Goal: Transaction & Acquisition: Purchase product/service

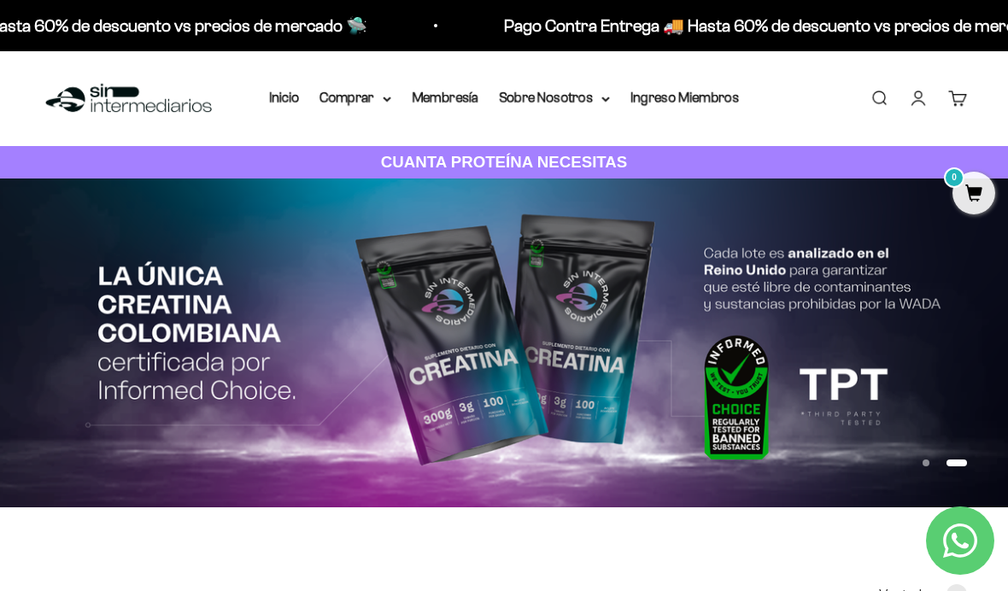
click at [923, 100] on link "Iniciar sesión" at bounding box center [918, 98] width 19 height 19
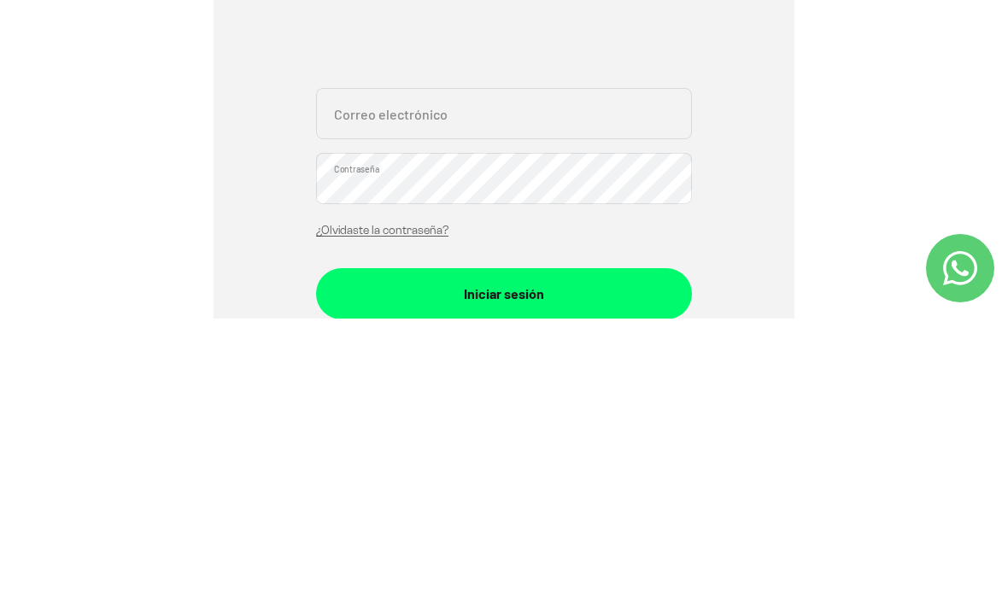
scroll to position [373, 0]
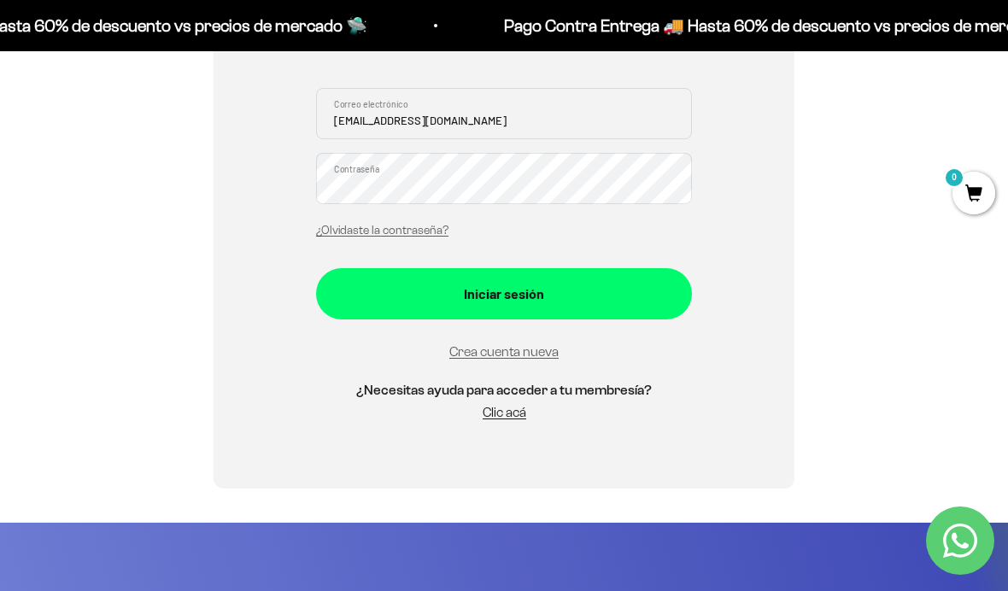
type input "[EMAIL_ADDRESS][DOMAIN_NAME]"
click at [504, 291] on button "Iniciar sesión" at bounding box center [504, 293] width 376 height 51
click at [526, 291] on div "Iniciar sesión" at bounding box center [504, 285] width 308 height 22
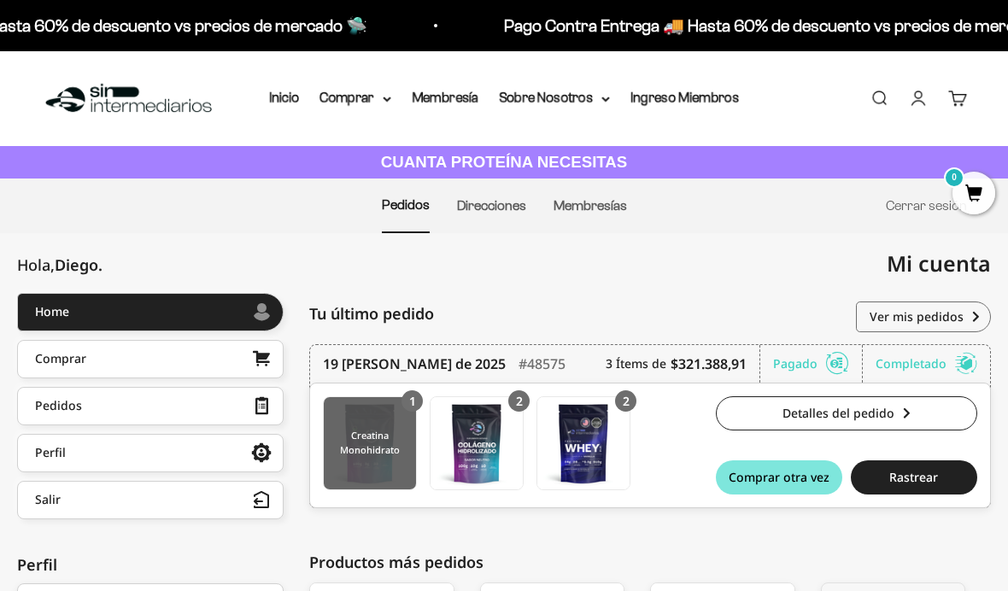
scroll to position [56, 0]
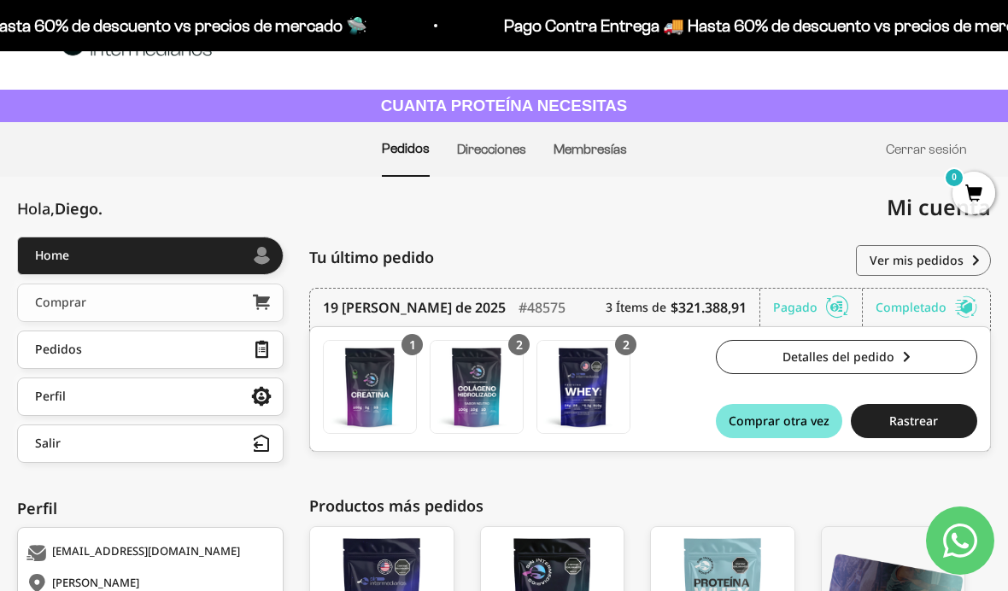
click at [149, 297] on link "Comprar" at bounding box center [150, 303] width 267 height 38
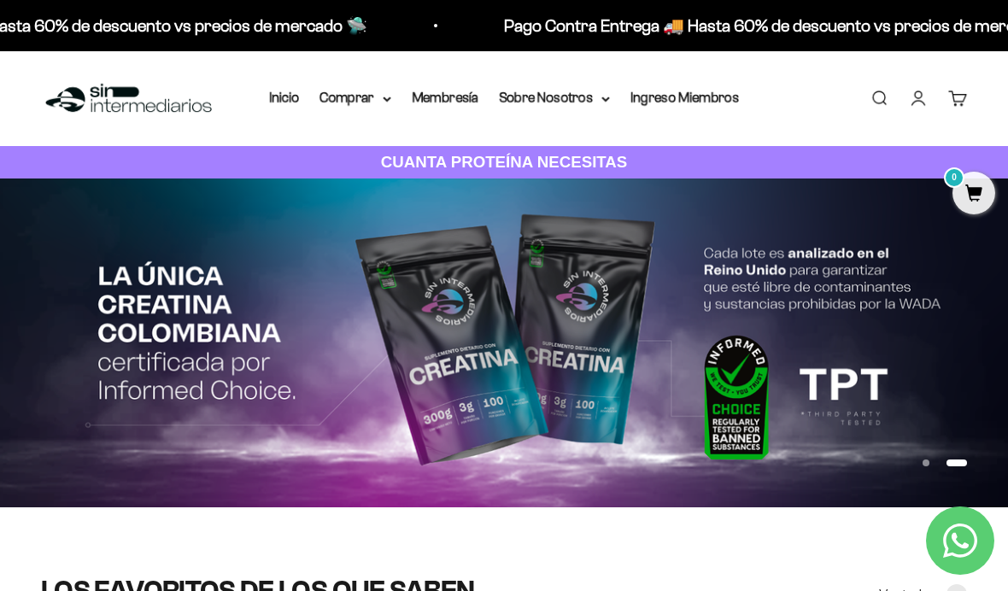
click at [342, 111] on div "Menú Buscar Inicio Comprar Proteínas Ver Todos Whey Iso Vegan Pancakes Pre-Entr…" at bounding box center [504, 98] width 1008 height 95
click at [358, 102] on summary "Comprar" at bounding box center [355, 98] width 72 height 22
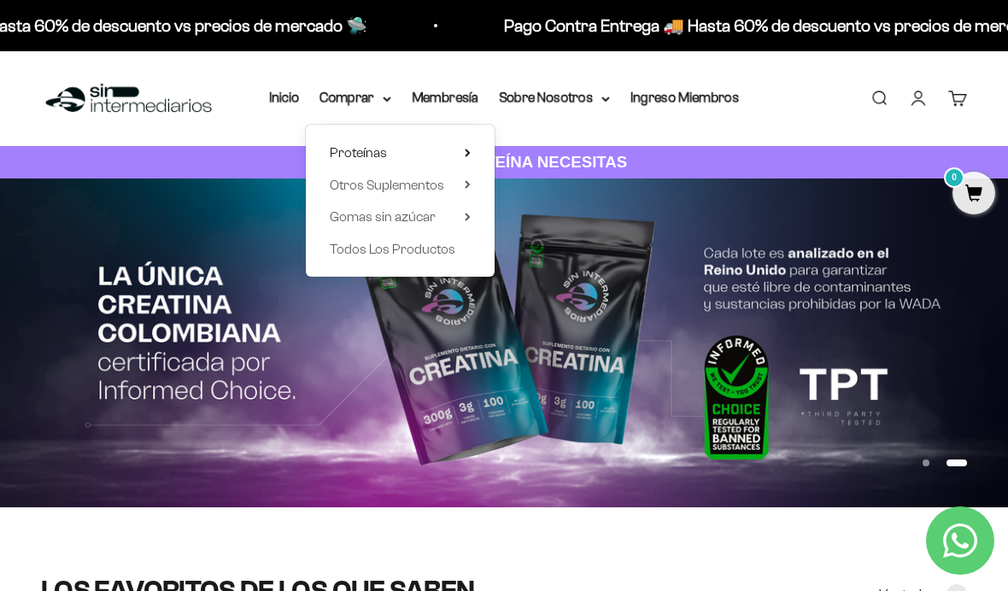
click at [372, 153] on span "Proteínas" at bounding box center [358, 152] width 57 height 15
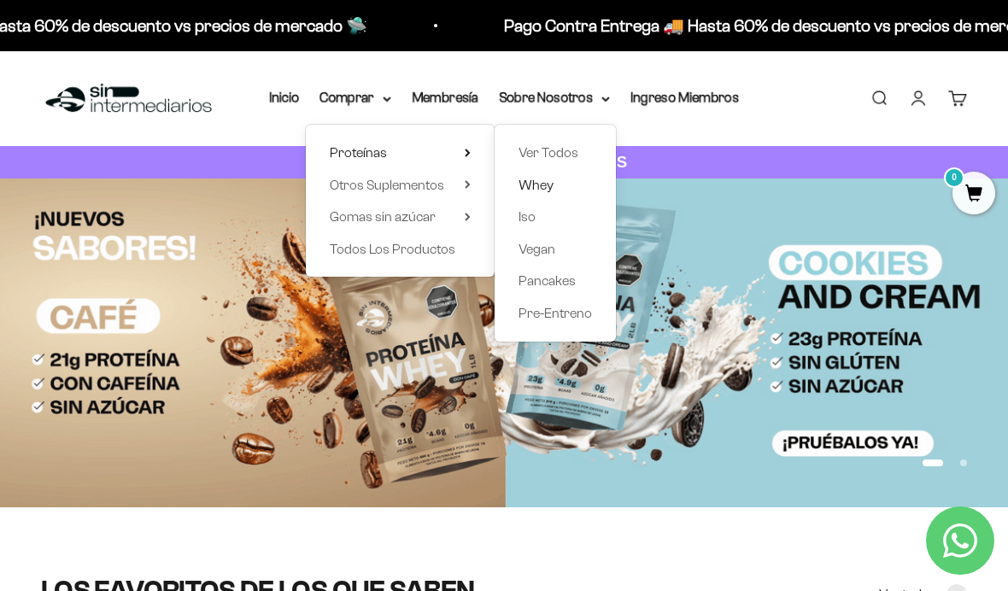
click at [537, 185] on span "Whey" at bounding box center [536, 185] width 35 height 15
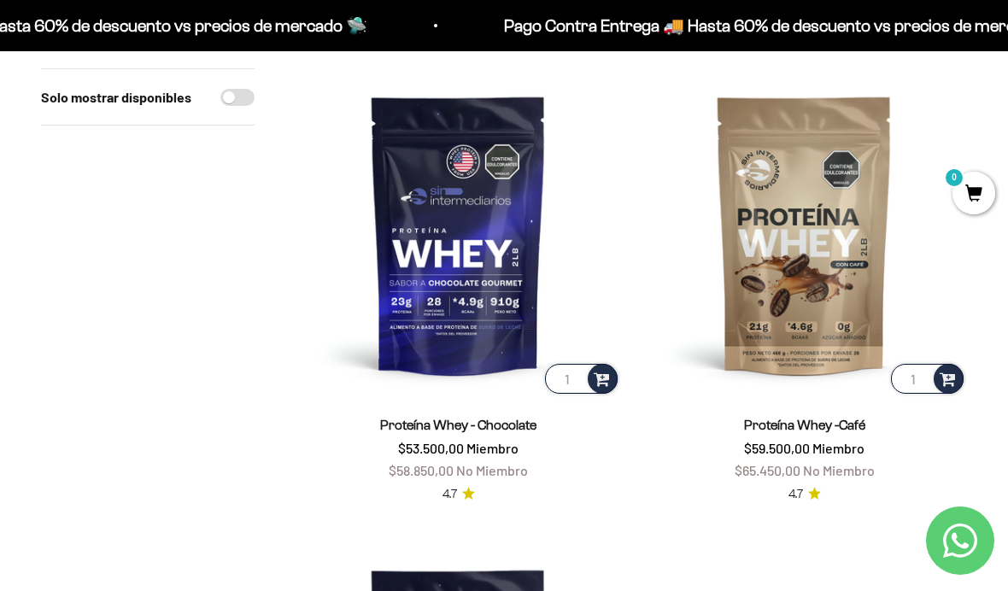
scroll to position [421, 0]
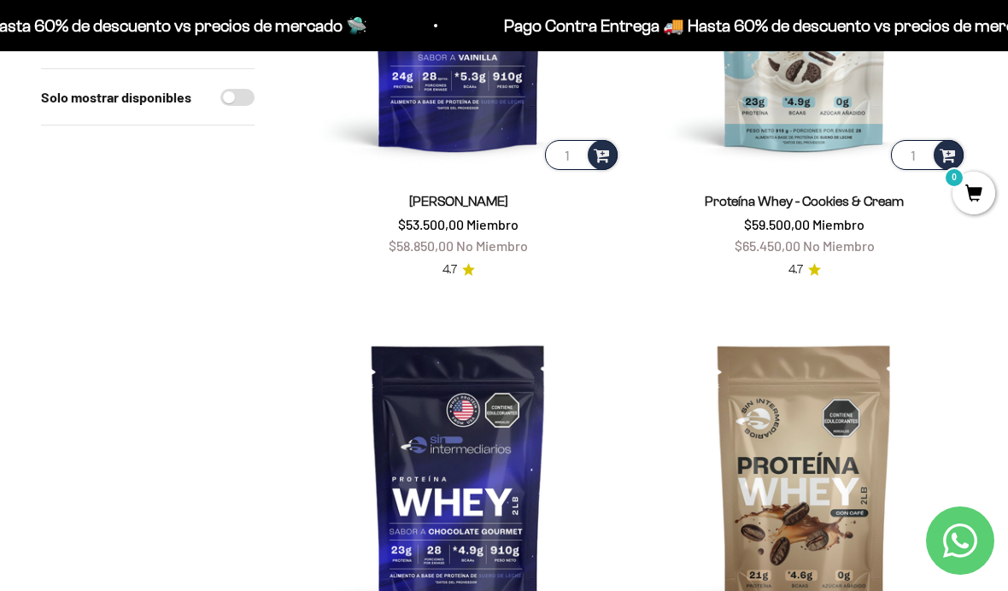
click at [474, 97] on img at bounding box center [458, 10] width 325 height 325
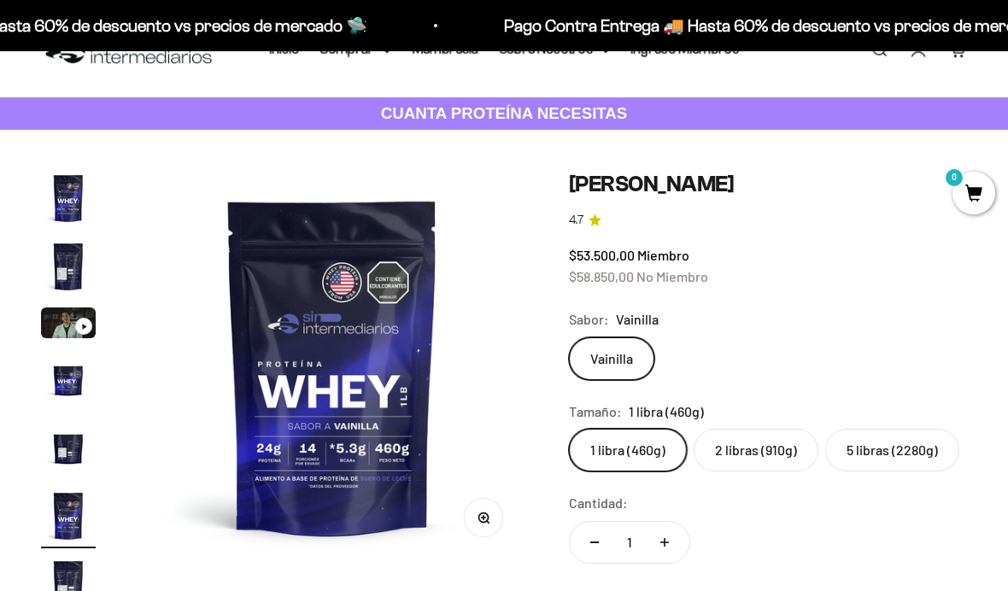
scroll to position [56, 0]
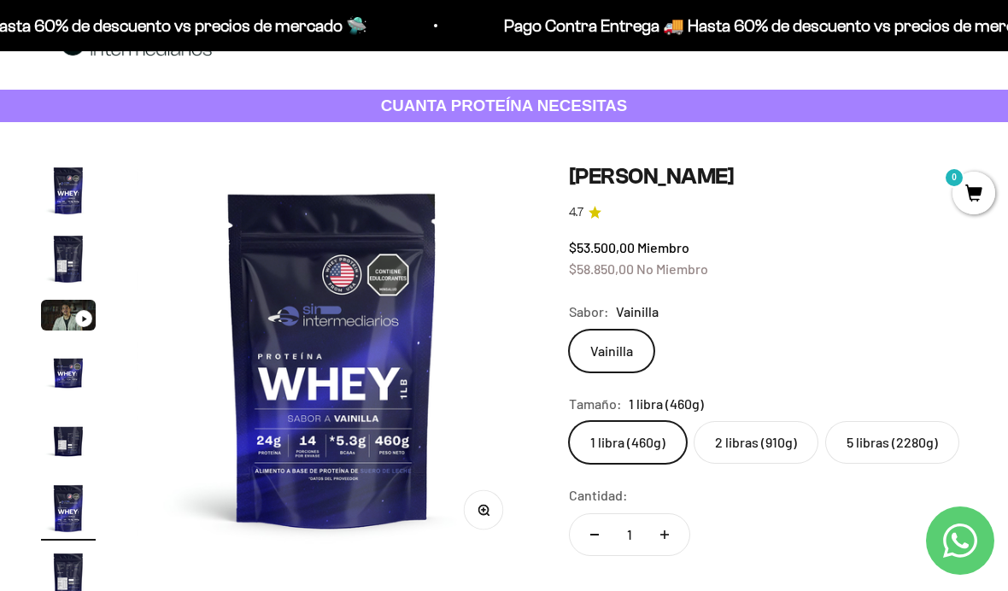
click at [856, 447] on label "5 libras (2280g)" at bounding box center [892, 442] width 134 height 43
click at [569, 421] on input "5 libras (2280g)" at bounding box center [568, 420] width 1 height 1
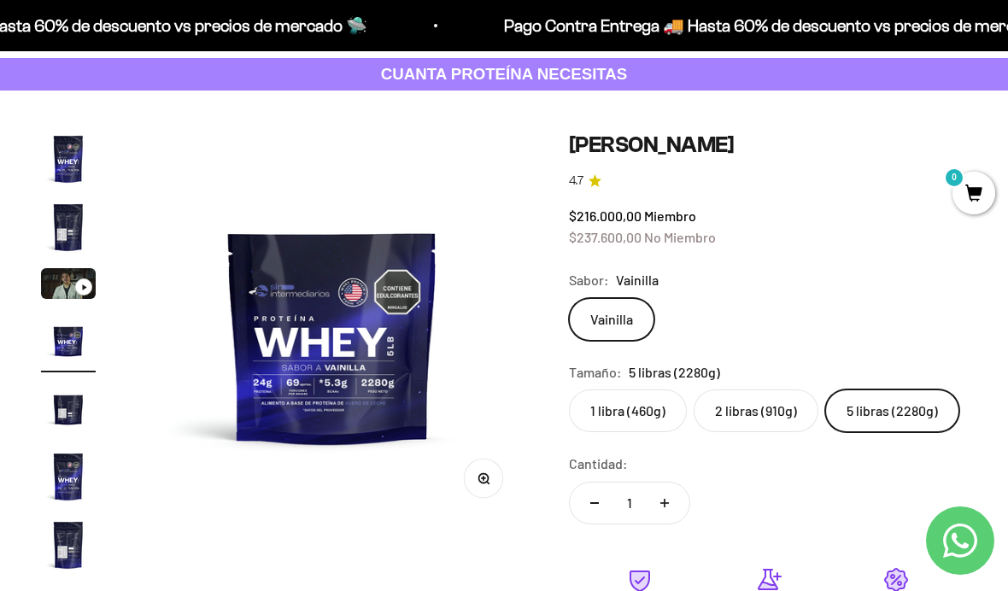
scroll to position [89, 0]
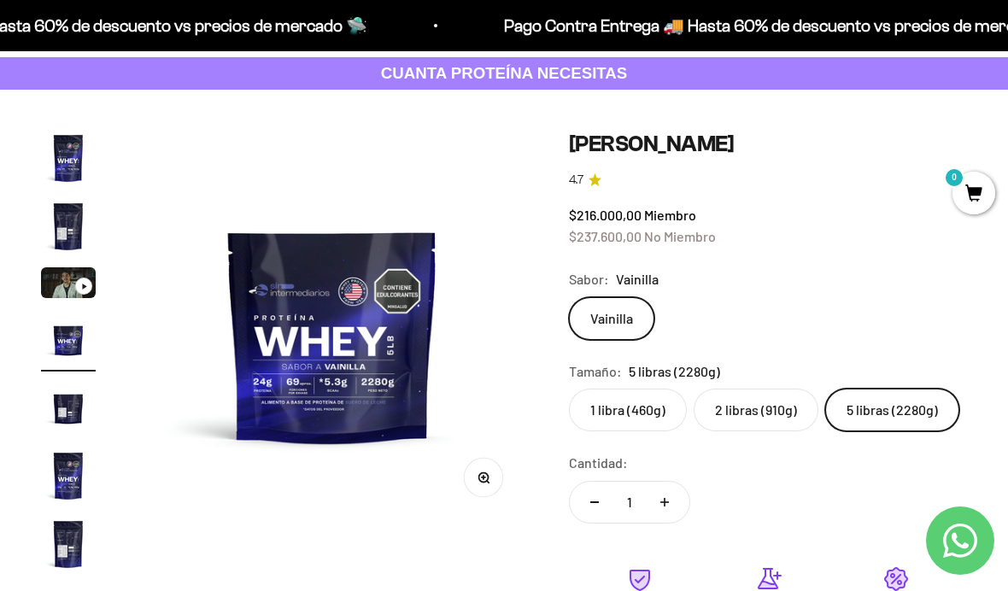
click at [771, 403] on label "2 libras (910g)" at bounding box center [756, 410] width 125 height 43
click at [569, 389] on input "2 libras (910g)" at bounding box center [568, 388] width 1 height 1
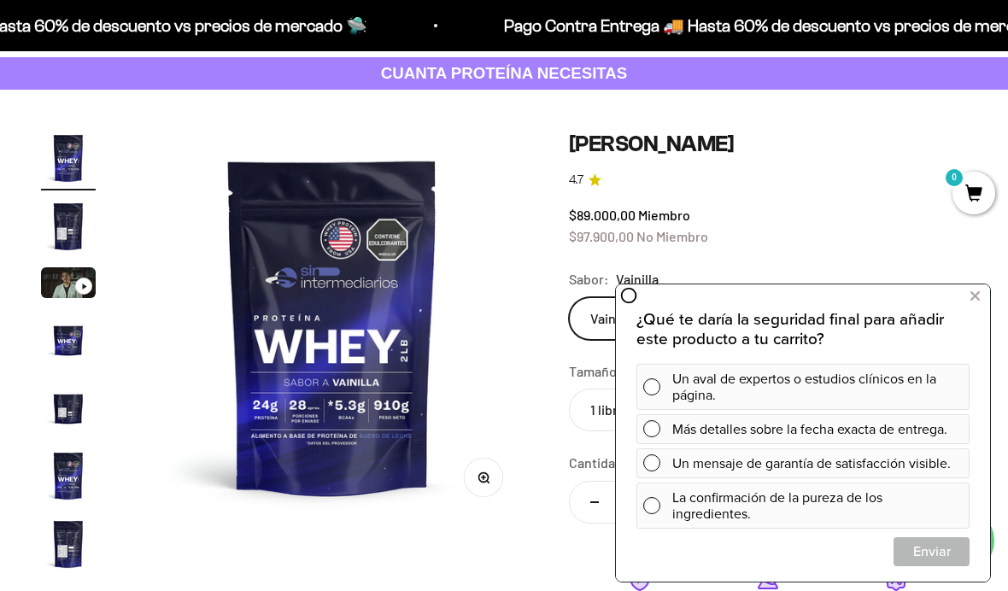
click at [910, 247] on safe-sticky "Proteína Whey - Vainilla 4.7 $89.000,00 Miembro $97.900,00 No Miembro Calidad d…" at bounding box center [768, 471] width 398 height 680
click at [977, 301] on icon at bounding box center [974, 296] width 9 height 22
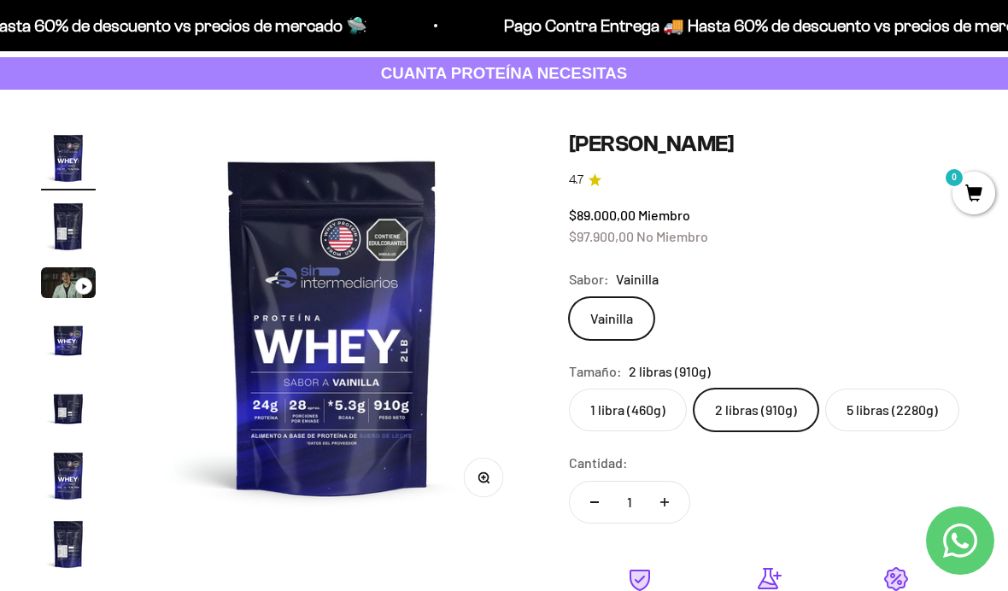
click at [876, 409] on label "5 libras (2280g)" at bounding box center [892, 410] width 134 height 43
click at [569, 389] on input "5 libras (2280g)" at bounding box center [568, 388] width 1 height 1
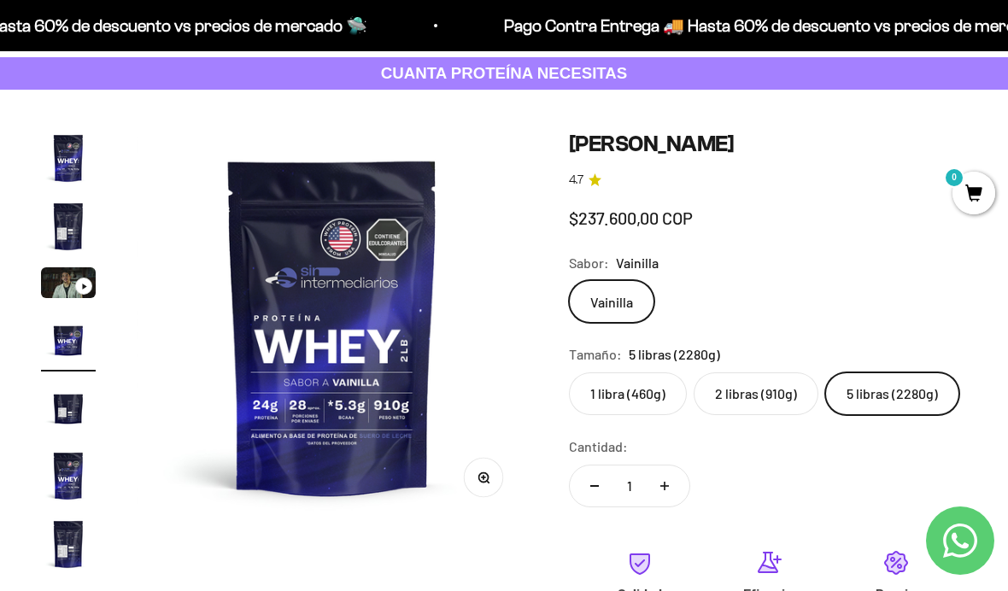
scroll to position [0, 1204]
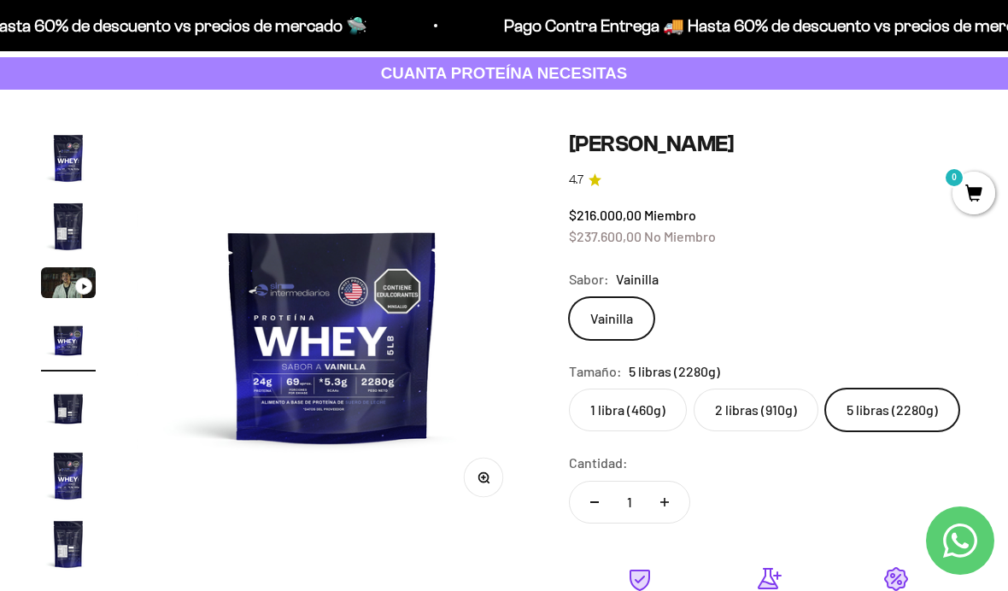
click at [921, 426] on label "5 libras (2280g)" at bounding box center [892, 410] width 134 height 43
click at [569, 389] on input "5 libras (2280g)" at bounding box center [568, 388] width 1 height 1
click at [746, 401] on label "2 libras (910g)" at bounding box center [756, 410] width 125 height 43
click at [569, 389] on input "2 libras (910g)" at bounding box center [568, 388] width 1 height 1
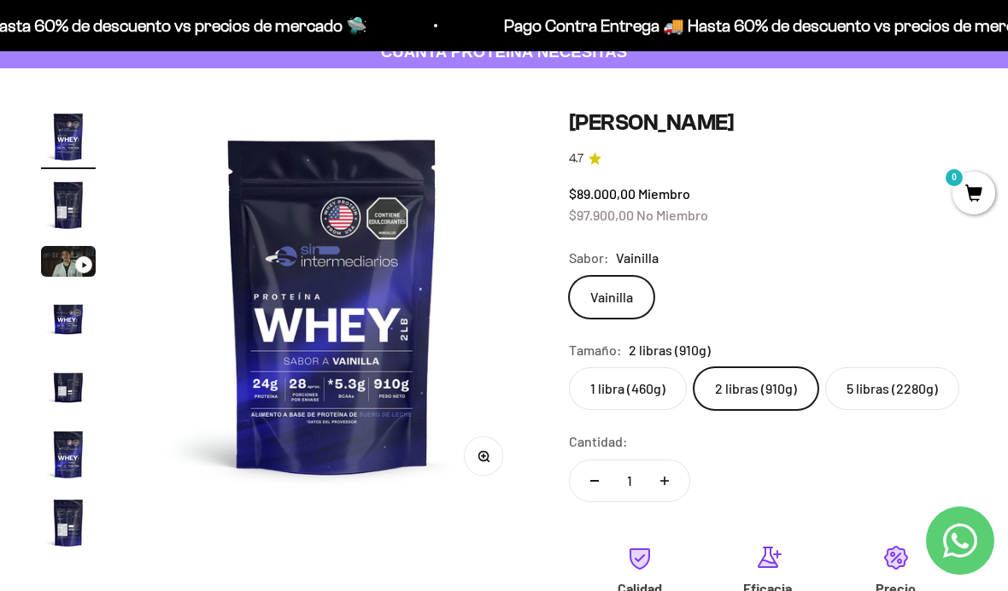
scroll to position [109, 0]
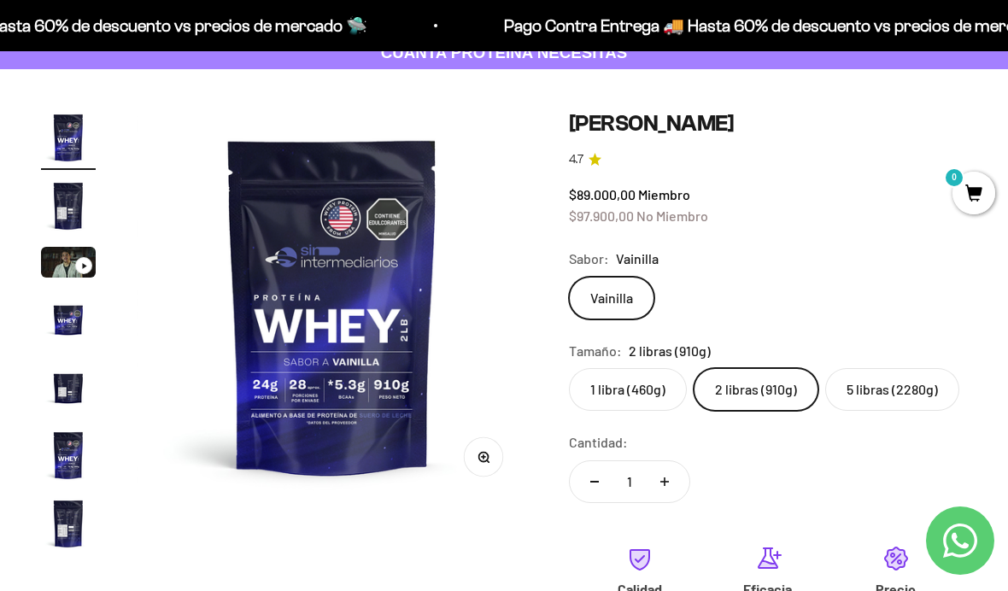
click at [876, 427] on safe-sticky "Proteína Whey - Vainilla 4.7 $89.000,00 Miembro $97.900,00 No Miembro Calidad d…" at bounding box center [768, 484] width 398 height 748
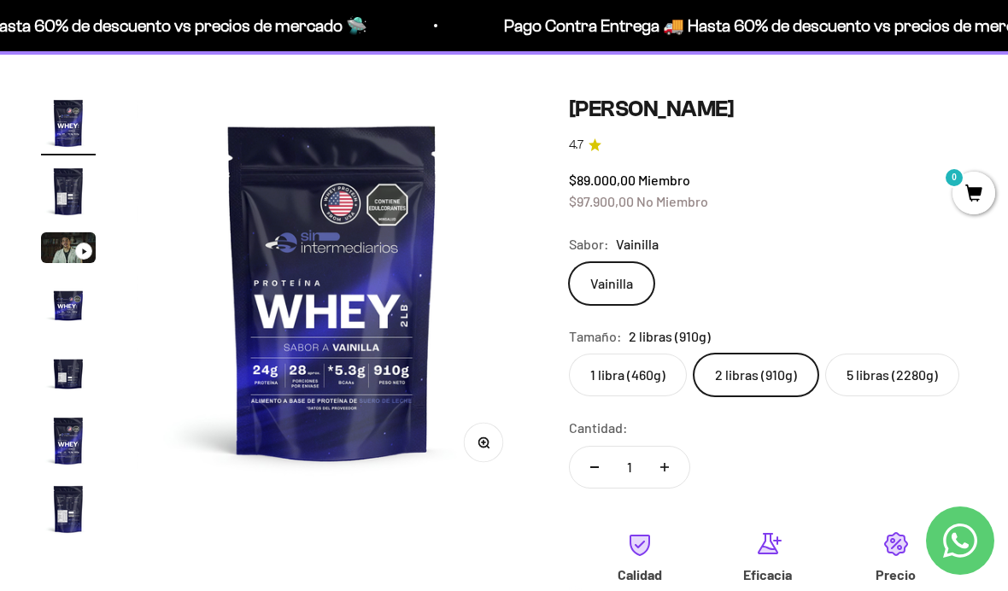
scroll to position [120, 0]
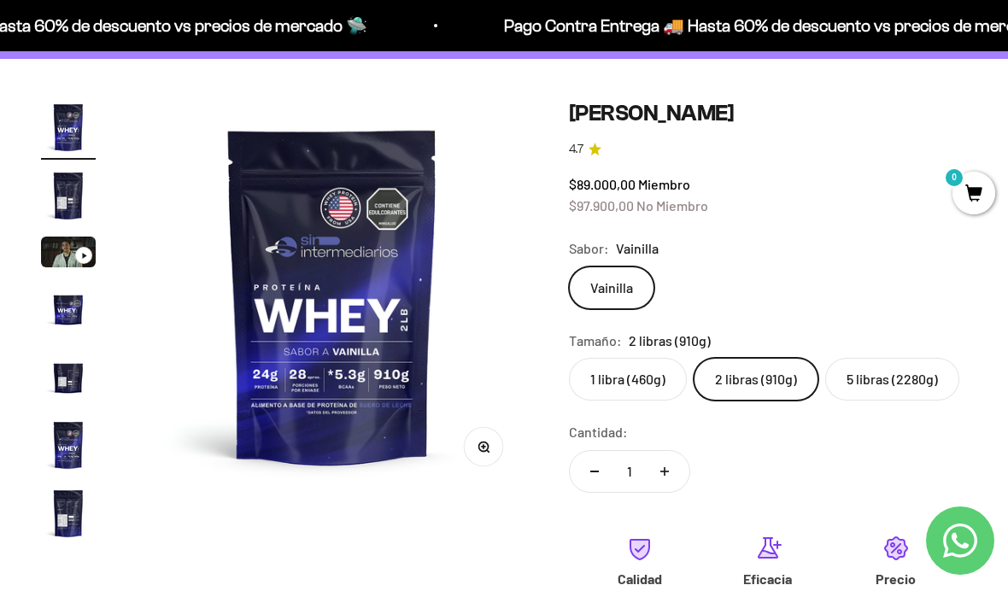
click at [891, 376] on label "5 libras (2280g)" at bounding box center [892, 379] width 134 height 43
click at [569, 358] on input "5 libras (2280g)" at bounding box center [568, 357] width 1 height 1
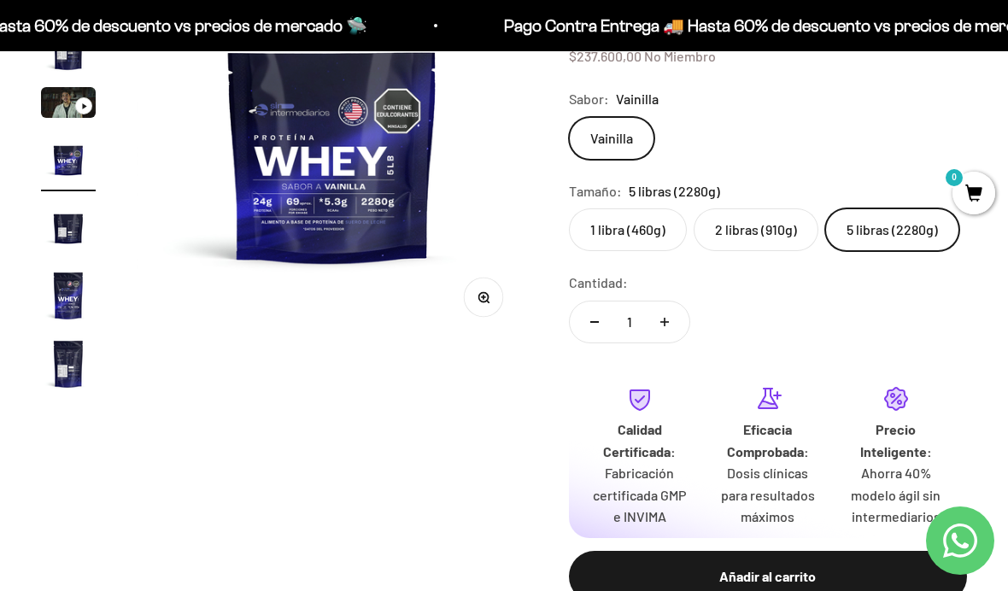
scroll to position [297, 0]
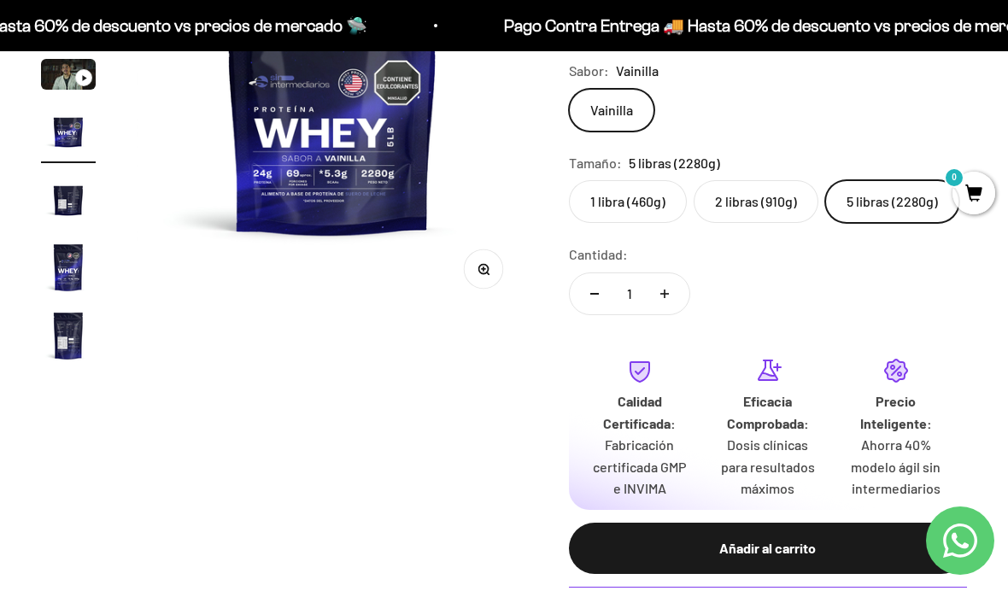
click at [793, 537] on div "Añadir al carrito" at bounding box center [768, 548] width 330 height 22
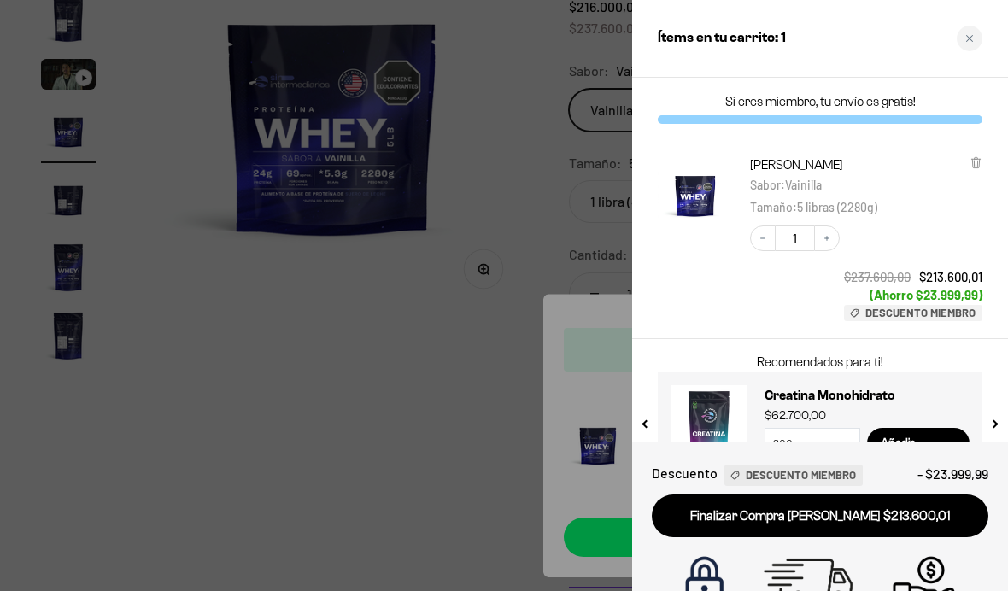
click at [414, 411] on div at bounding box center [504, 295] width 1008 height 591
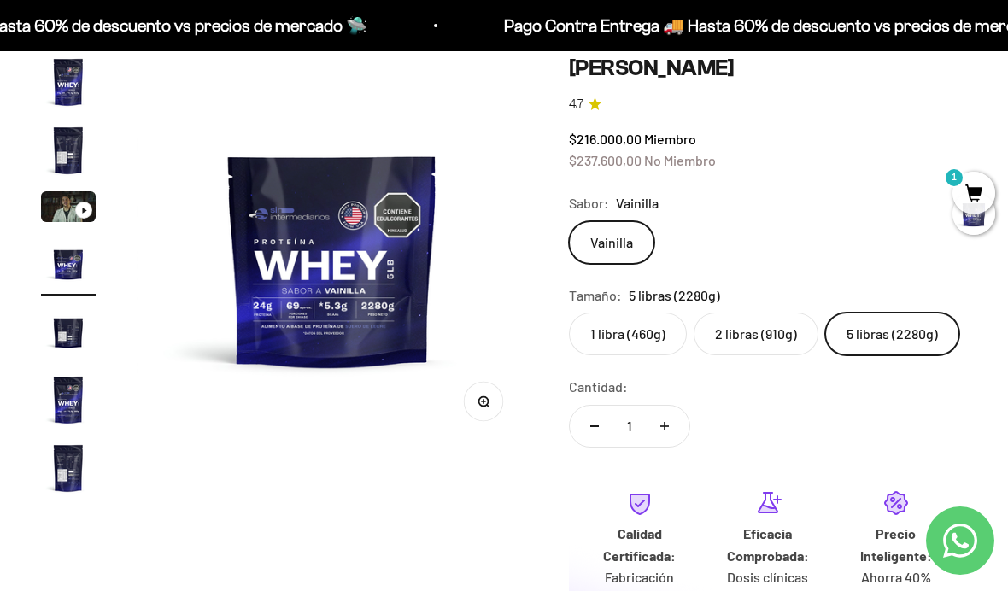
scroll to position [0, 0]
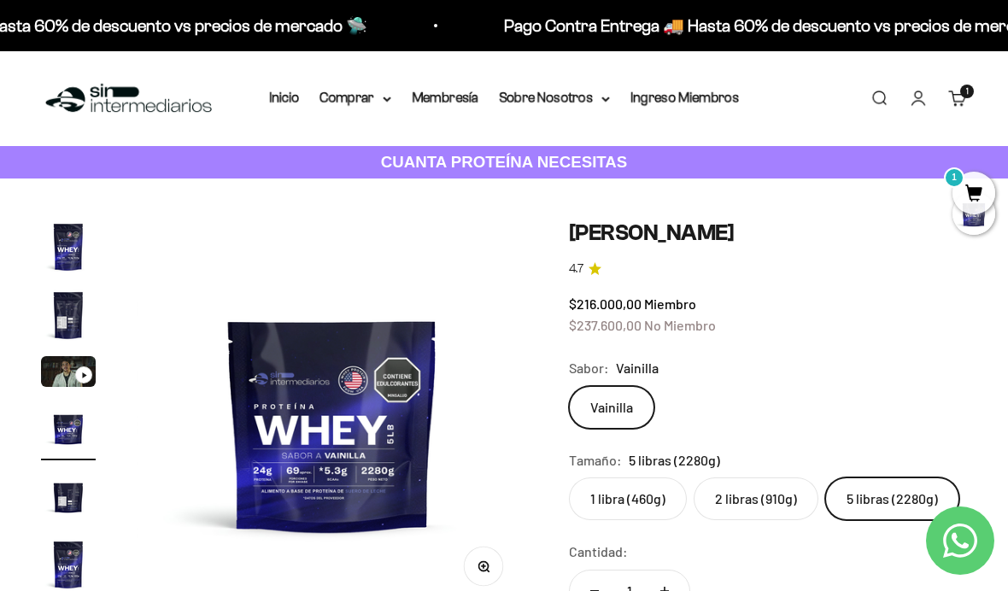
click at [365, 90] on summary "Comprar" at bounding box center [355, 98] width 72 height 22
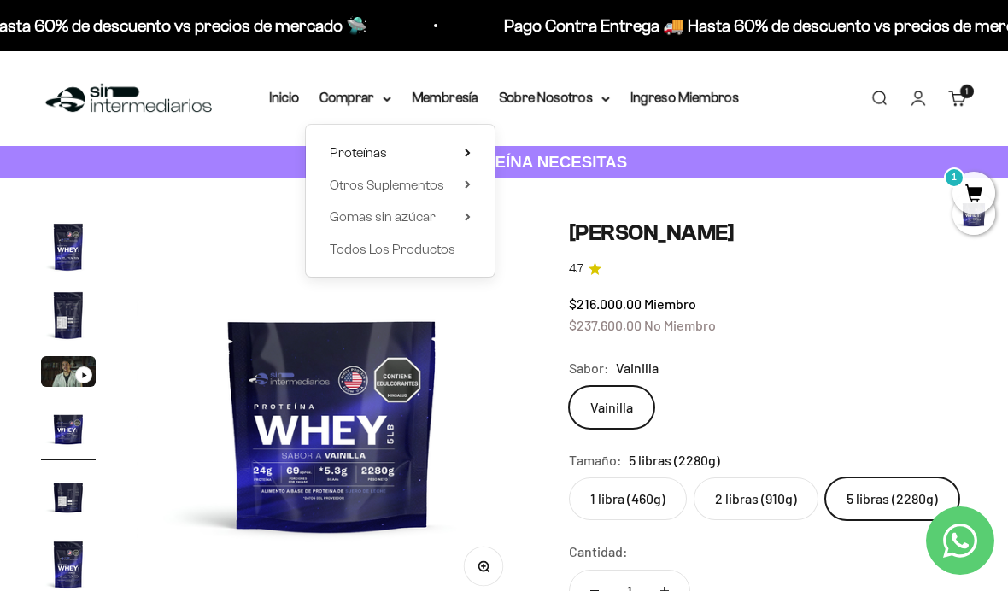
click at [351, 156] on span "Proteínas" at bounding box center [358, 152] width 57 height 15
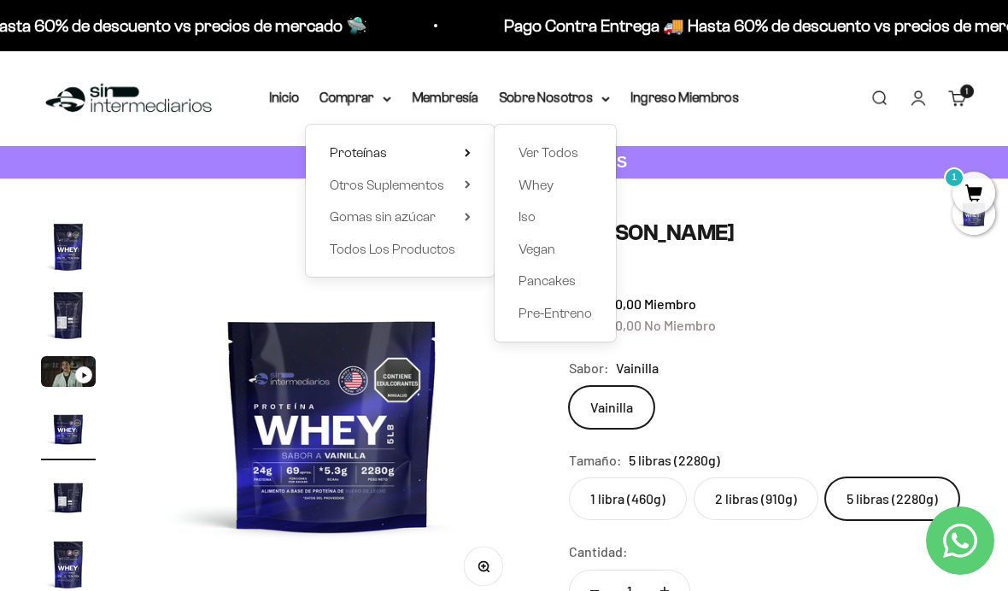
click at [431, 195] on div "Proteínas Ver Todos Whey Iso Vegan" at bounding box center [400, 201] width 189 height 152
click at [424, 187] on span "Otros Suplementos" at bounding box center [387, 185] width 114 height 15
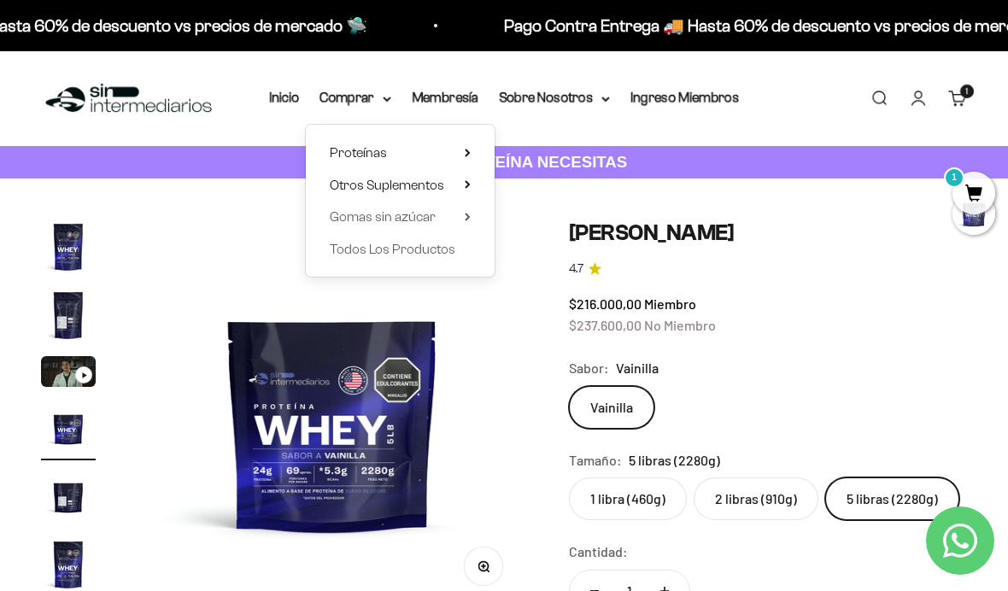
click at [414, 152] on summary "Proteínas" at bounding box center [400, 153] width 141 height 22
click at [418, 181] on span "Otros Suplementos" at bounding box center [387, 185] width 114 height 15
click at [431, 219] on summary "Gomas sin azúcar" at bounding box center [400, 217] width 141 height 22
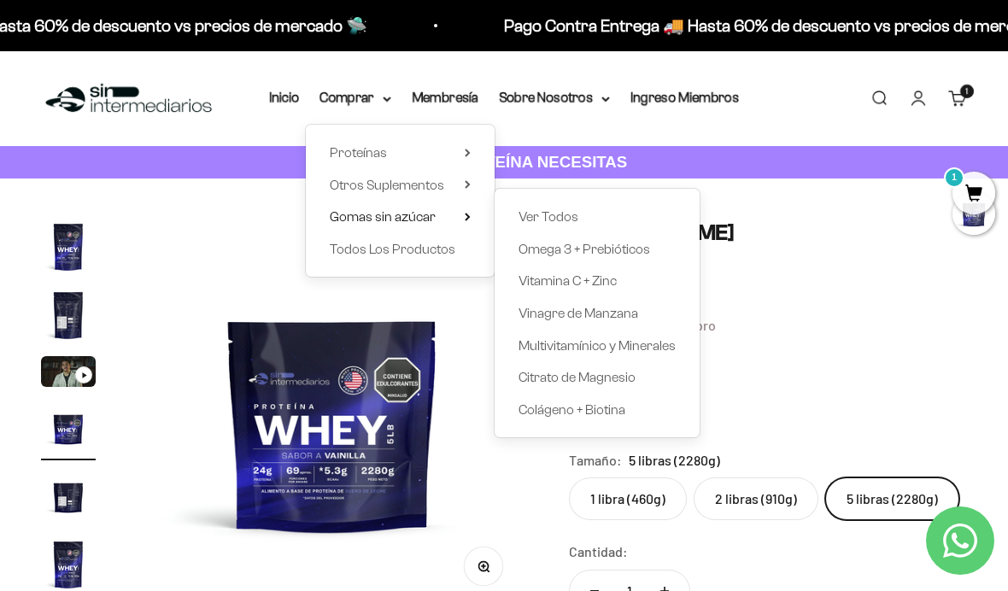
click at [419, 195] on div "Proteínas Ver Todos Whey Iso Vegan" at bounding box center [400, 201] width 189 height 152
click at [431, 190] on span "Otros Suplementos" at bounding box center [387, 185] width 114 height 15
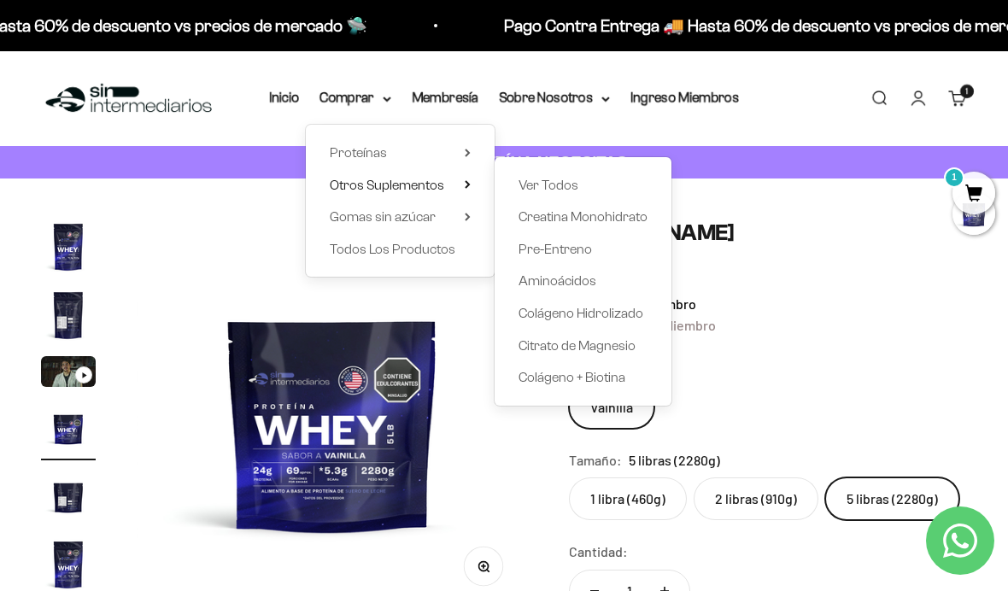
click at [577, 227] on div "Ver Todos Creatina Monohidrato Pre-Entreno Aminoácidos Colágeno Hidrolizado Cit…" at bounding box center [583, 281] width 177 height 249
click at [398, 192] on span "Otros Suplementos" at bounding box center [387, 185] width 114 height 22
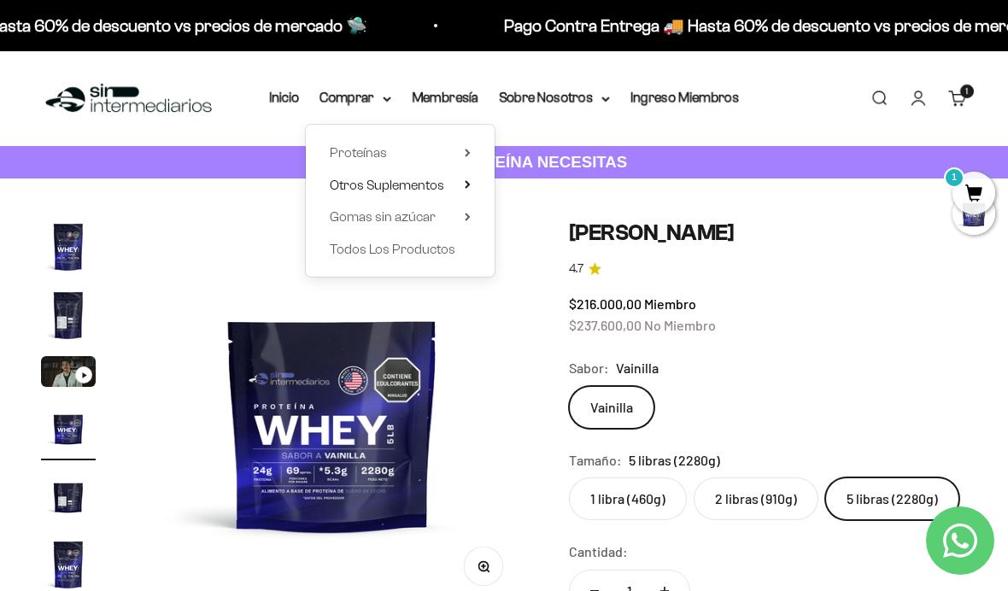
click at [391, 188] on span "Otros Suplementos" at bounding box center [387, 185] width 114 height 15
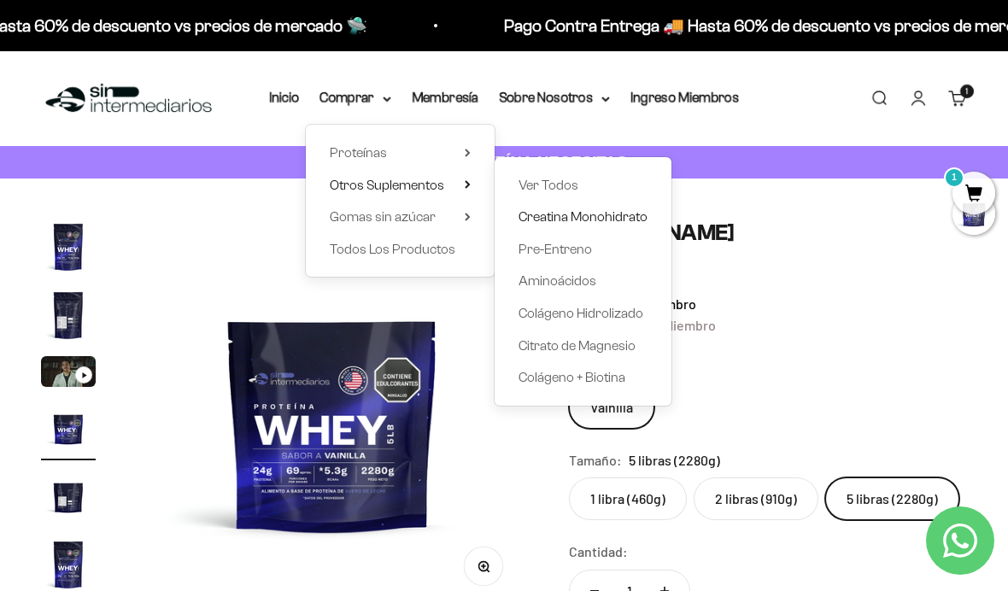
click at [532, 210] on span "Creatina Monohidrato" at bounding box center [583, 216] width 129 height 15
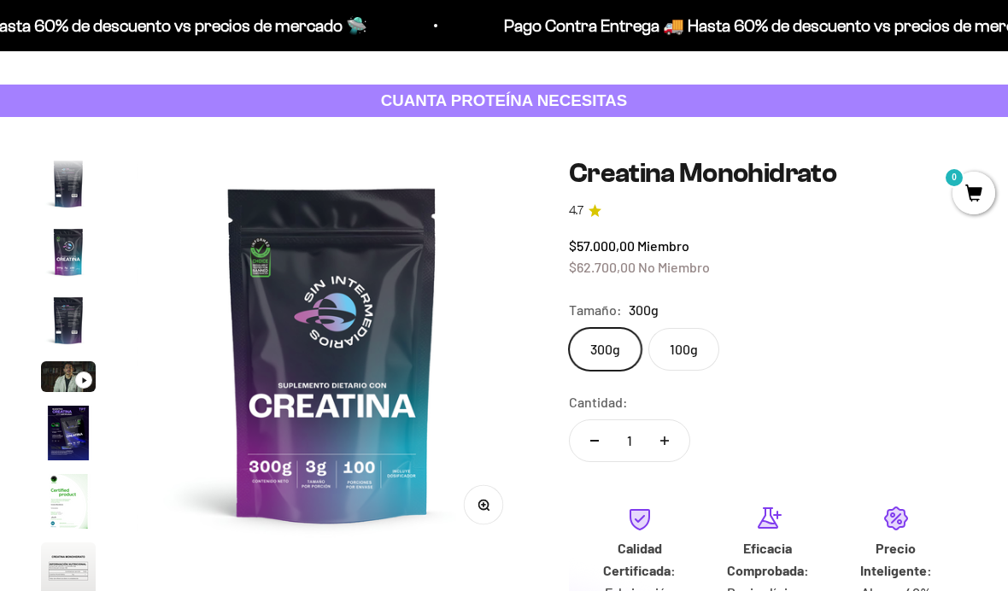
scroll to position [91, 0]
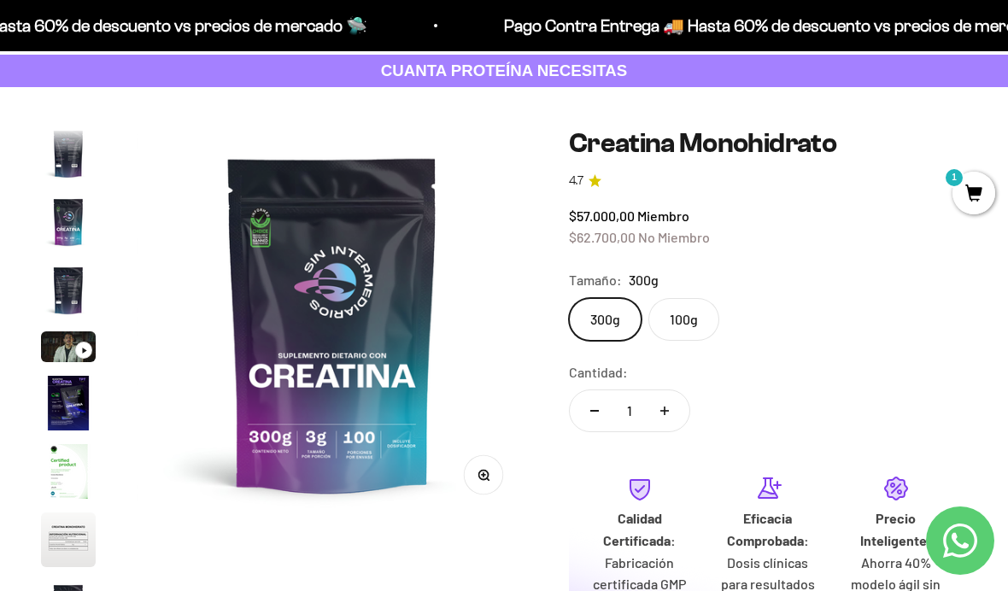
click at [671, 329] on label "100g" at bounding box center [683, 319] width 71 height 43
click at [569, 298] on input "100g" at bounding box center [568, 297] width 1 height 1
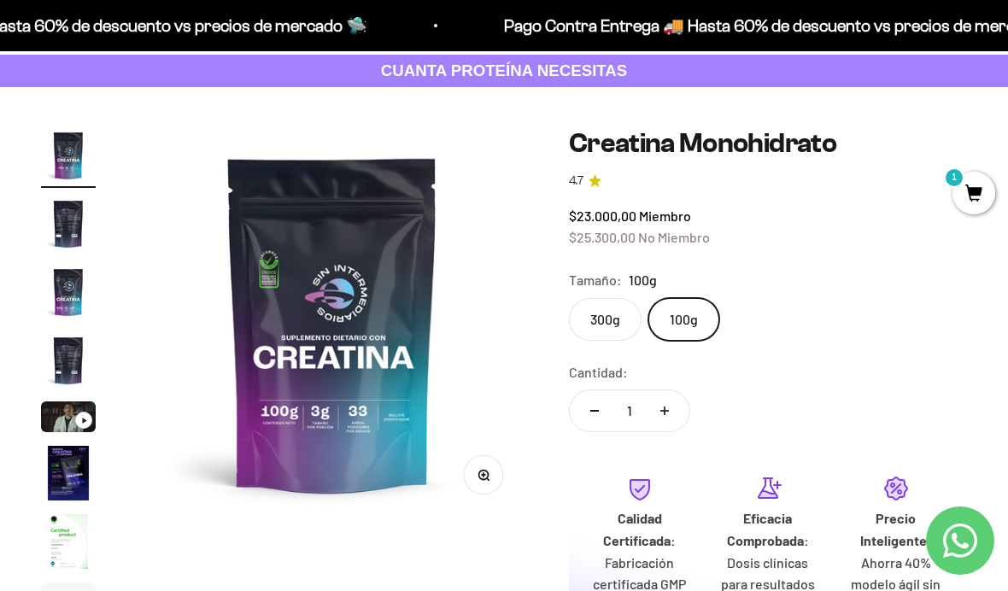
click at [620, 308] on label "300g" at bounding box center [605, 319] width 73 height 43
click at [569, 298] on input "300g" at bounding box center [568, 297] width 1 height 1
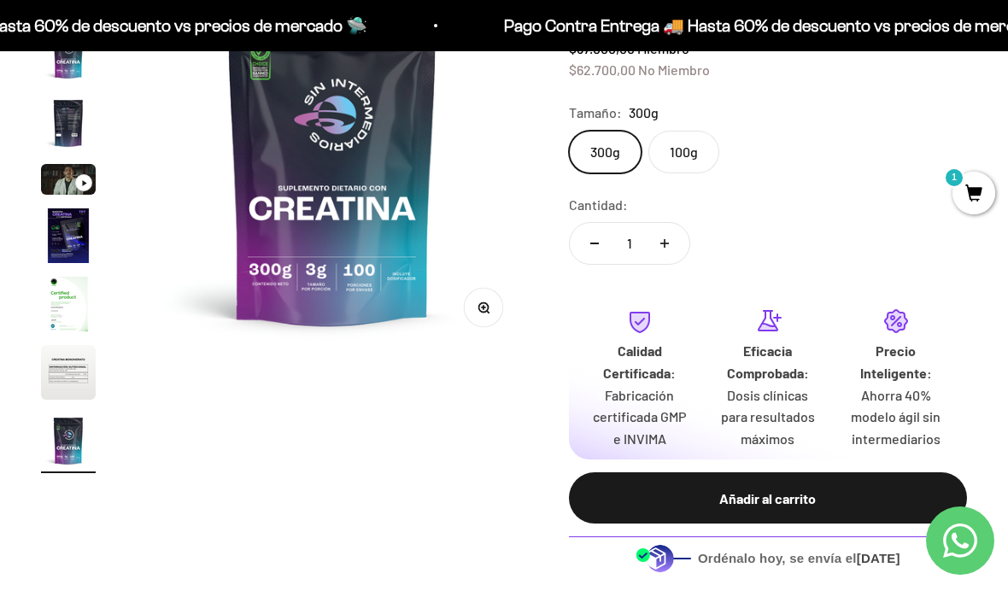
scroll to position [261, 0]
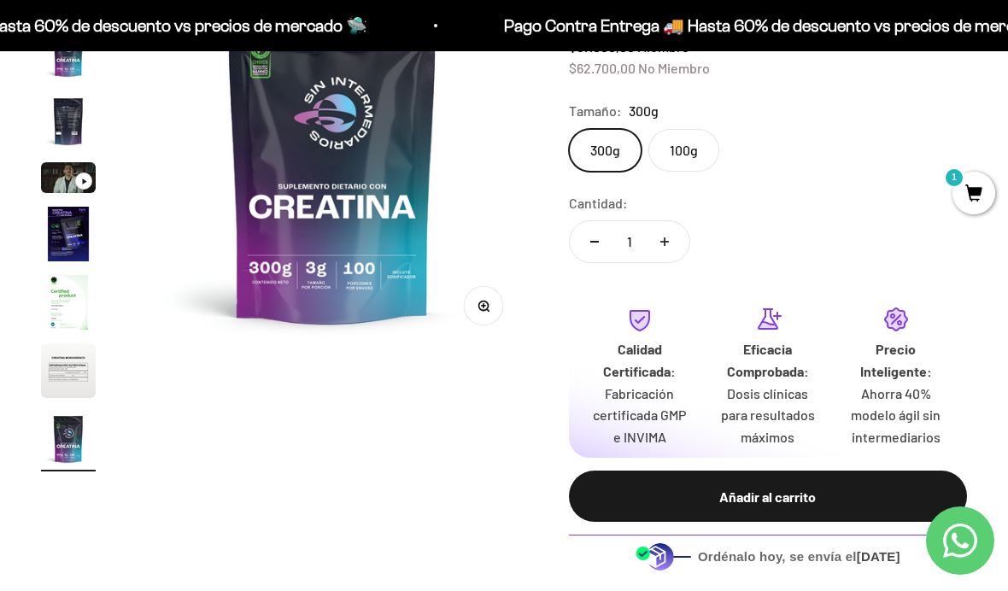
click at [732, 491] on div "Añadir al carrito" at bounding box center [768, 497] width 330 height 22
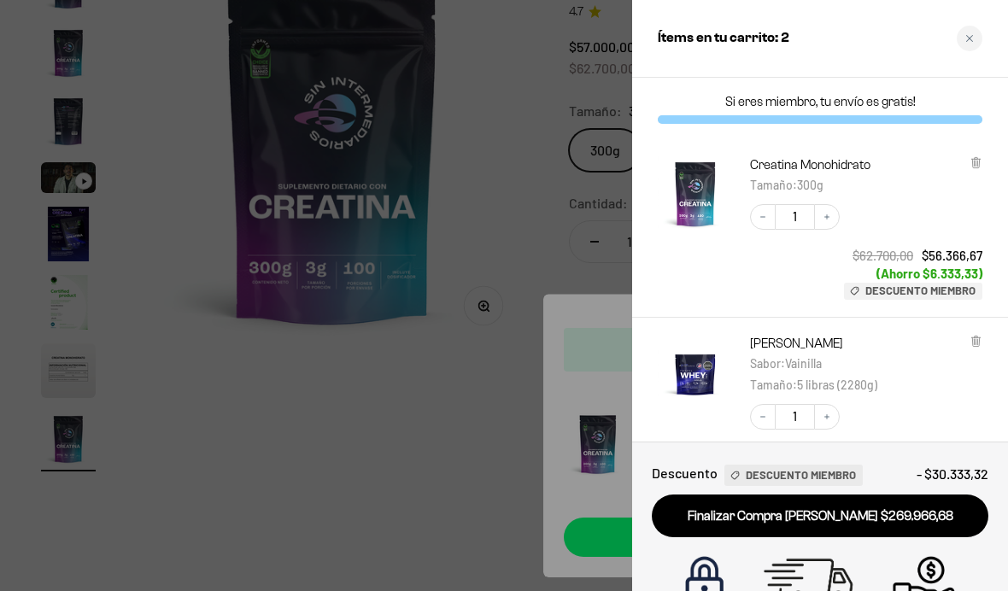
click at [421, 458] on div at bounding box center [504, 295] width 1008 height 591
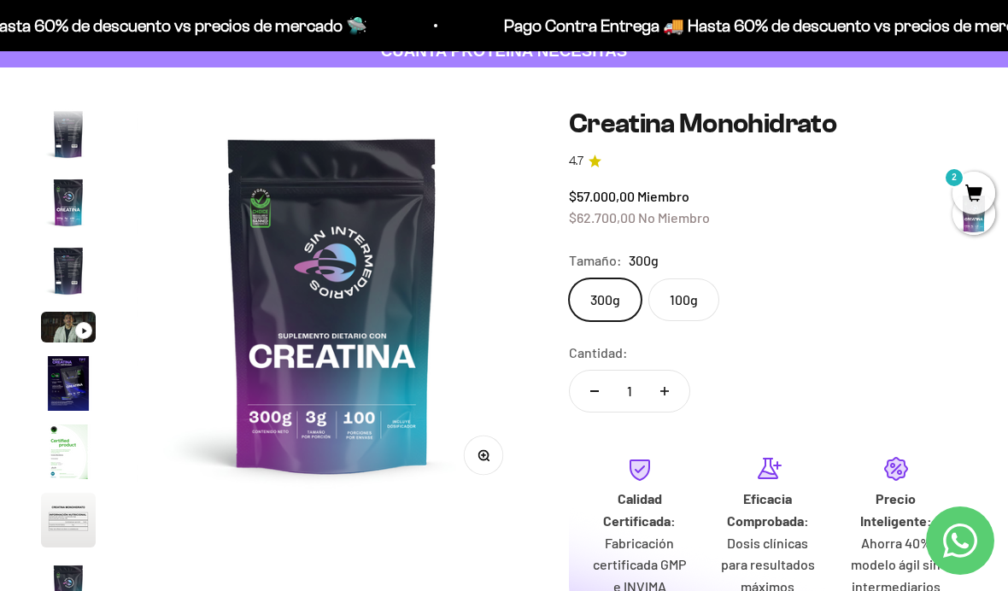
scroll to position [0, 0]
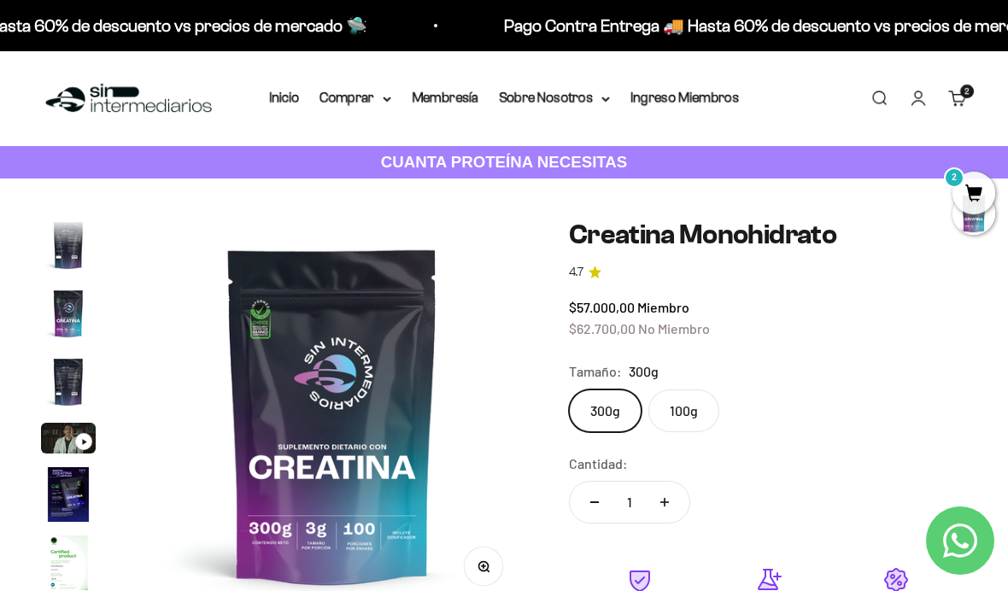
click at [352, 99] on summary "Comprar" at bounding box center [355, 98] width 72 height 22
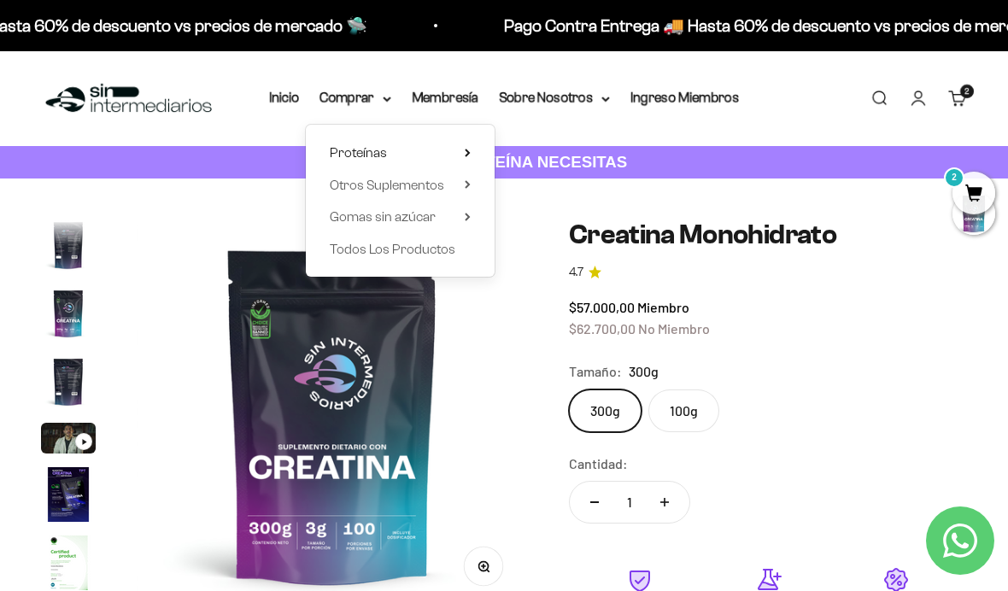
click at [404, 159] on summary "Proteínas" at bounding box center [400, 153] width 141 height 22
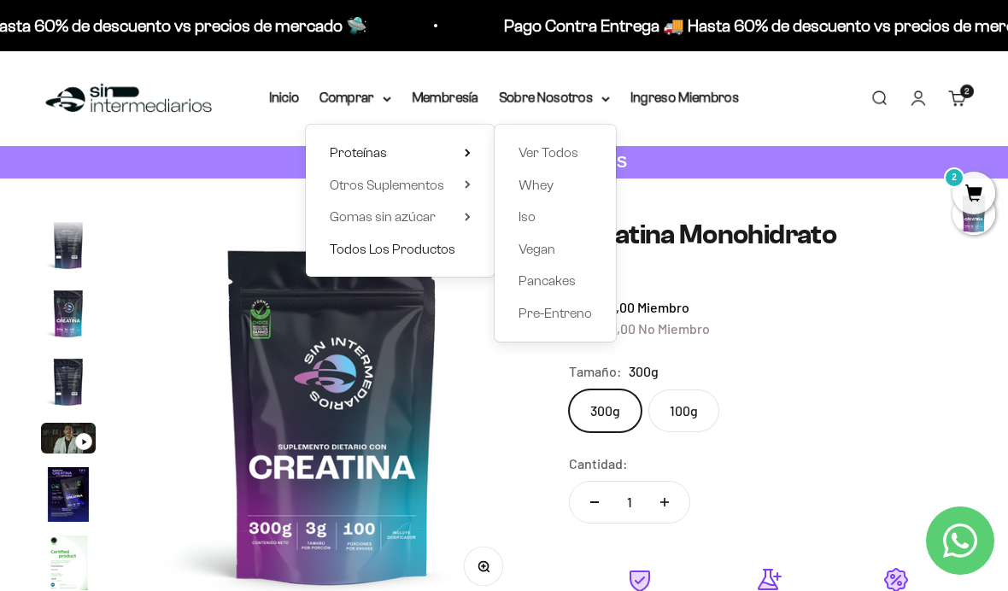
click at [354, 248] on span "Todos Los Productos" at bounding box center [393, 249] width 126 height 15
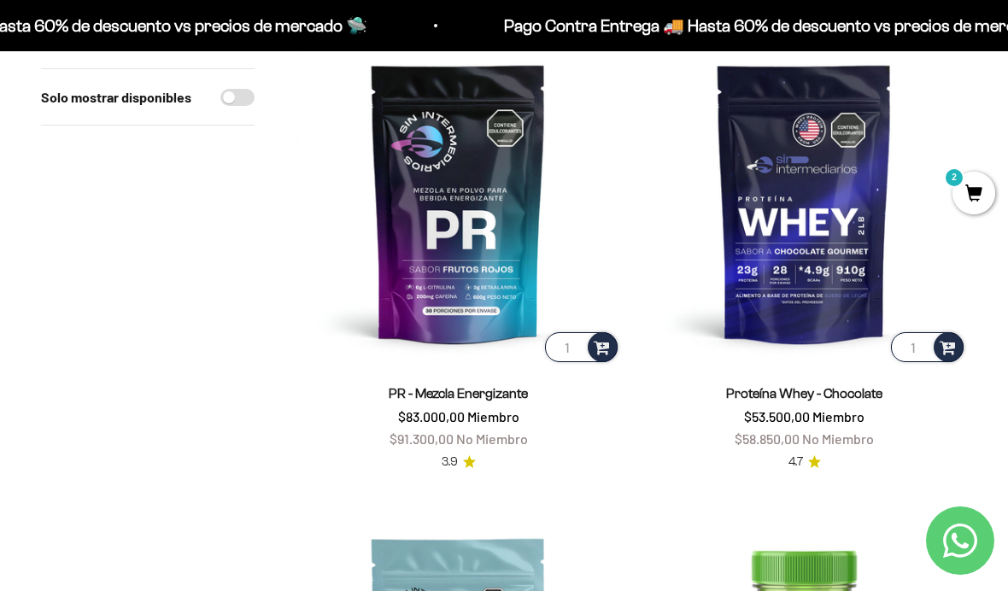
scroll to position [3083, 0]
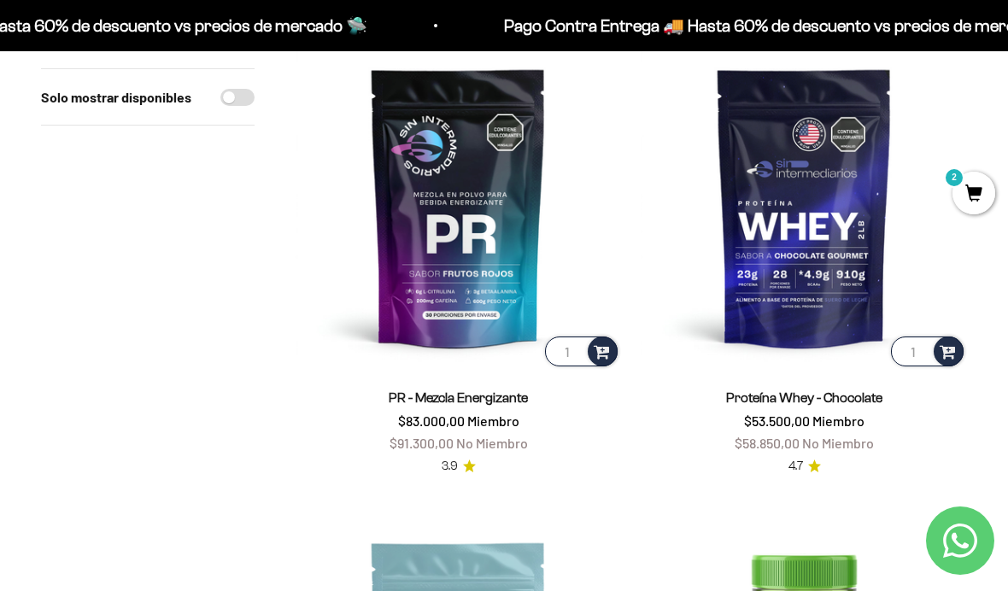
click at [483, 263] on img at bounding box center [458, 206] width 325 height 325
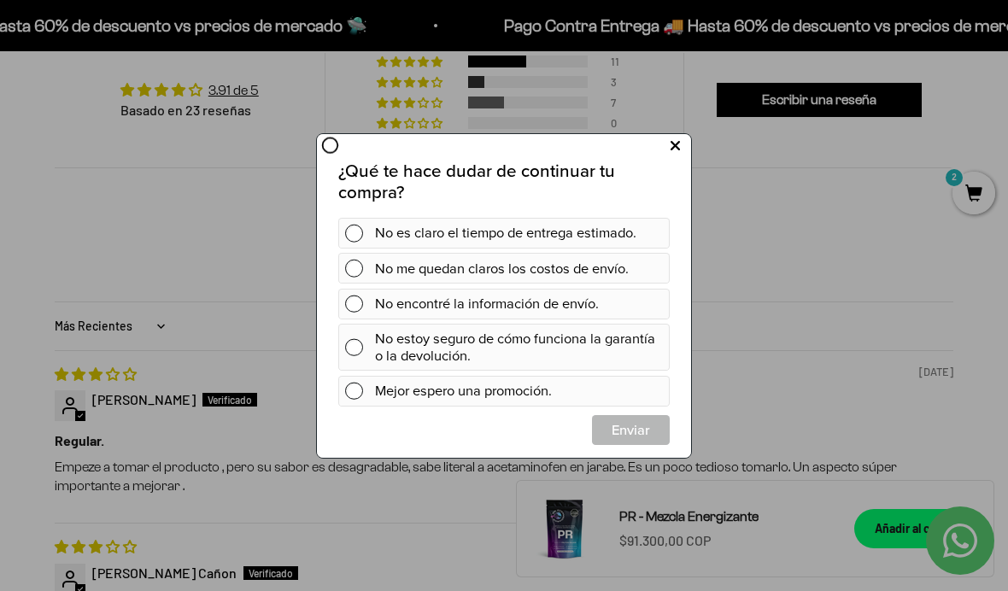
click at [671, 150] on icon at bounding box center [675, 145] width 9 height 23
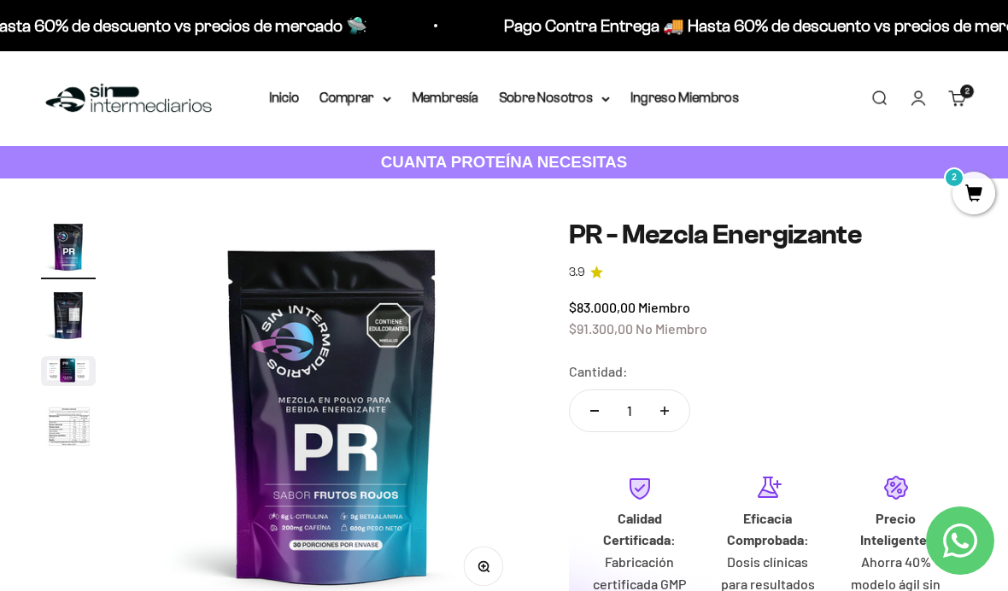
click at [362, 104] on summary "Comprar" at bounding box center [355, 98] width 72 height 22
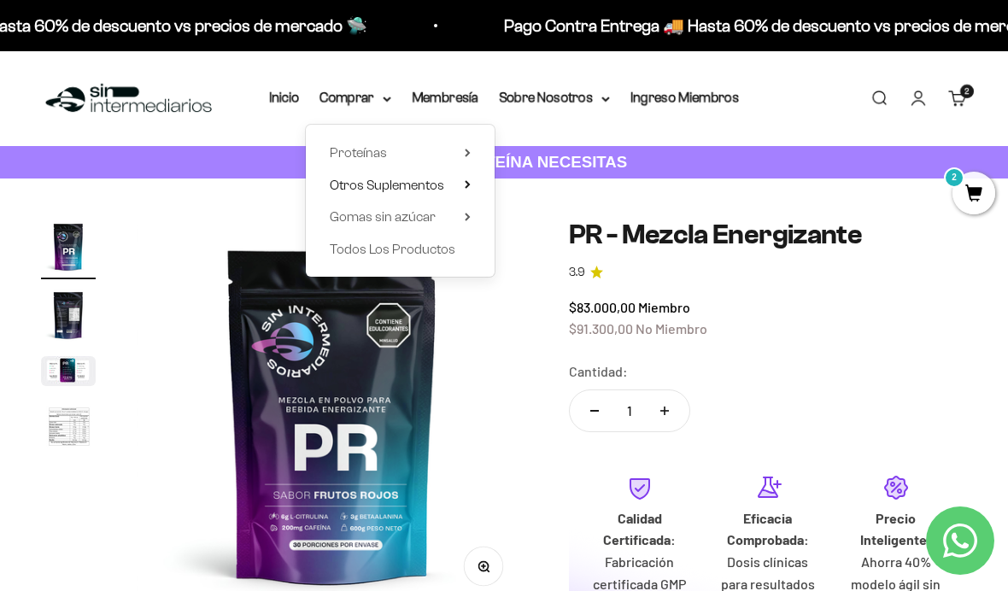
click at [407, 190] on span "Otros Suplementos" at bounding box center [387, 185] width 114 height 15
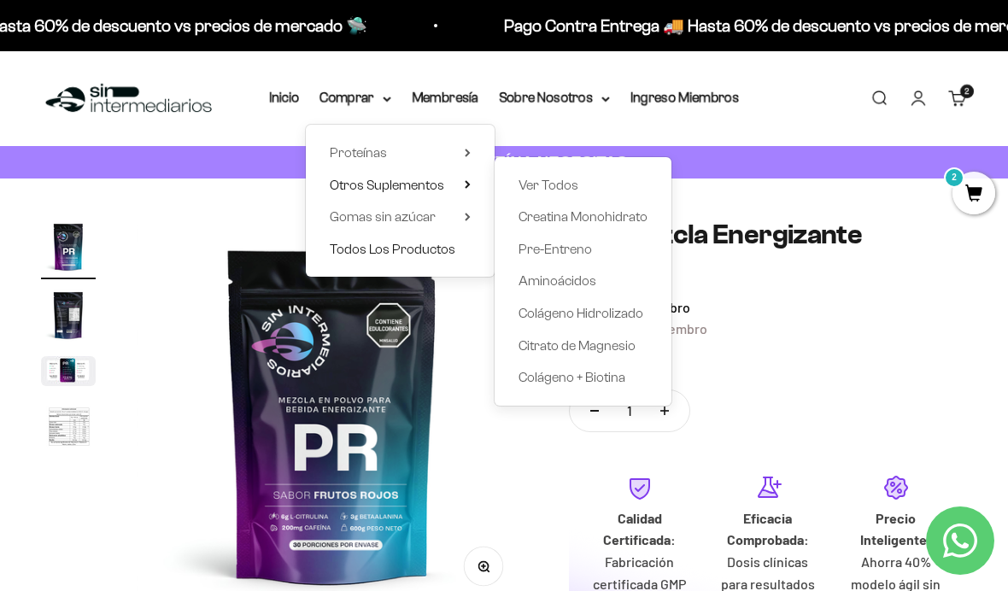
click at [367, 248] on span "Todos Los Productos" at bounding box center [393, 249] width 126 height 15
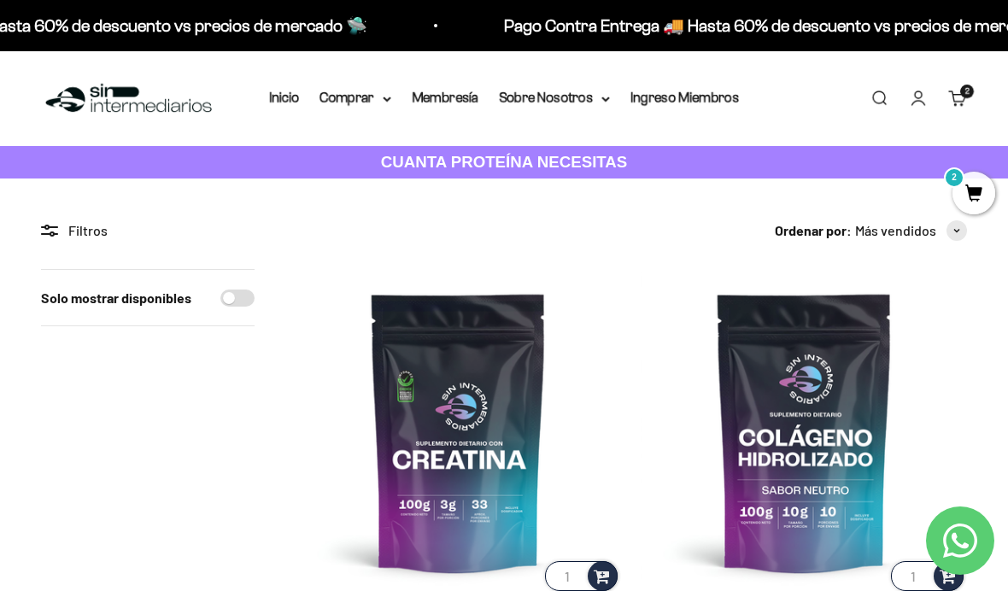
click at [814, 376] on img at bounding box center [804, 431] width 325 height 325
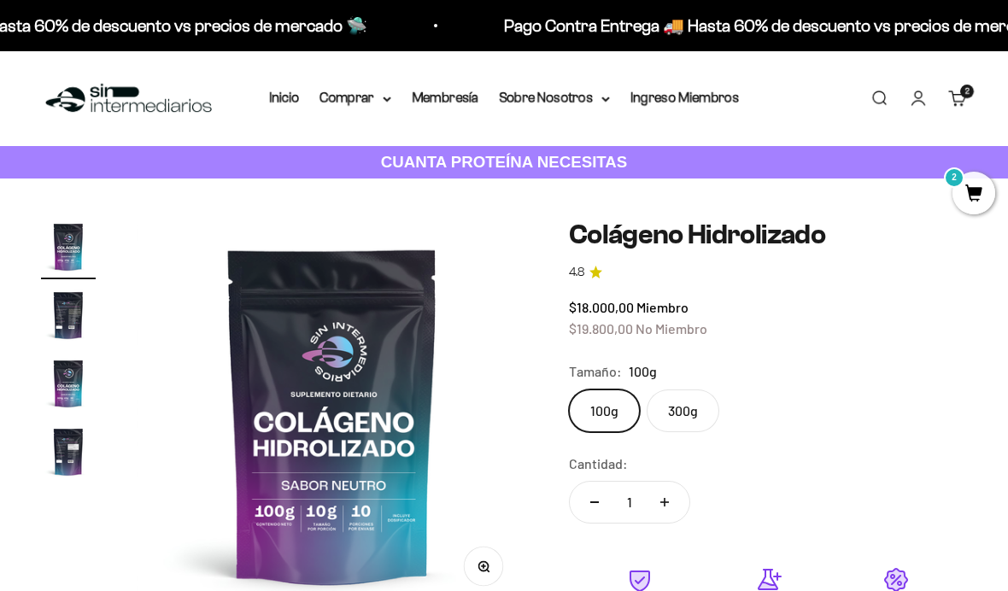
click at [686, 422] on label "300g" at bounding box center [683, 411] width 73 height 43
click at [569, 390] on input "300g" at bounding box center [568, 389] width 1 height 1
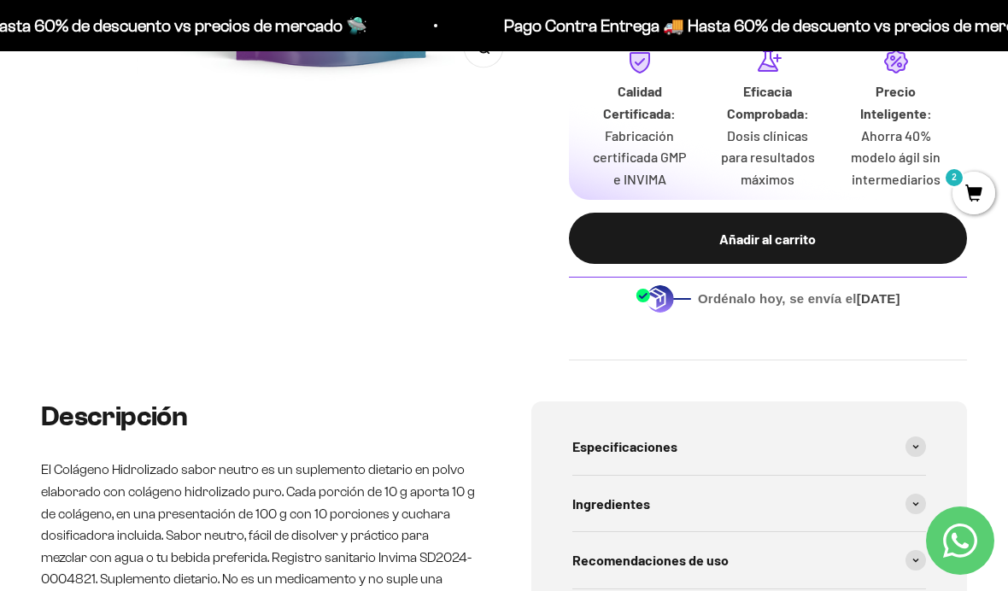
scroll to position [574, 0]
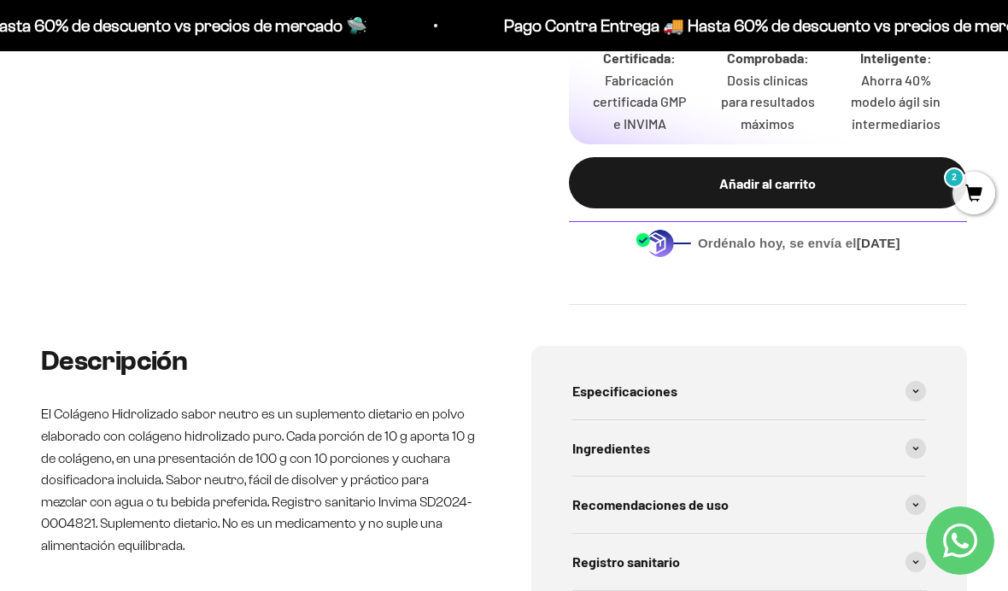
click at [760, 173] on div "Añadir al carrito" at bounding box center [768, 184] width 330 height 22
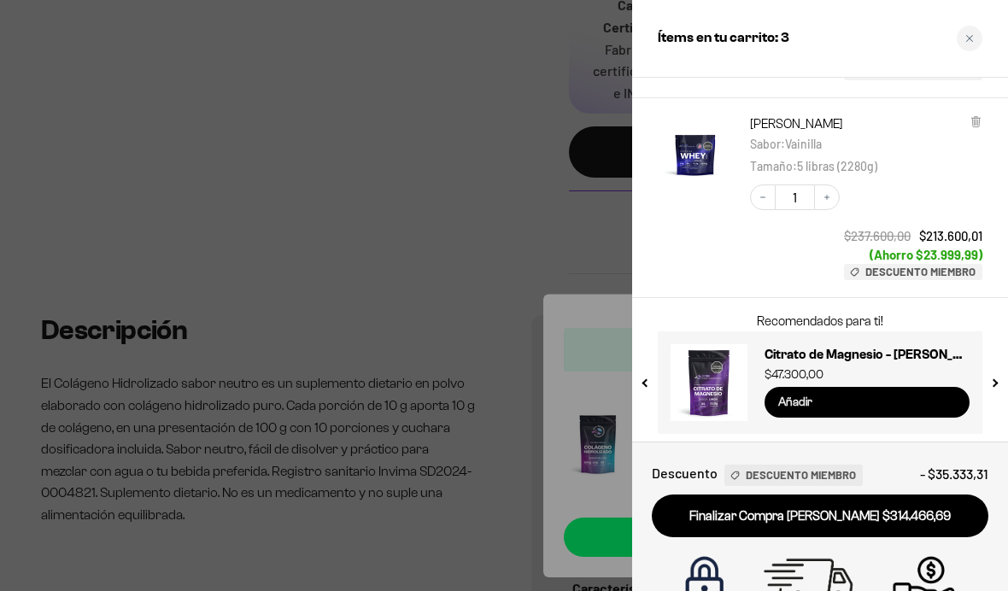
scroll to position [396, 0]
click at [792, 515] on link "Finalizar Compra Segura $314.466,69" at bounding box center [820, 517] width 337 height 44
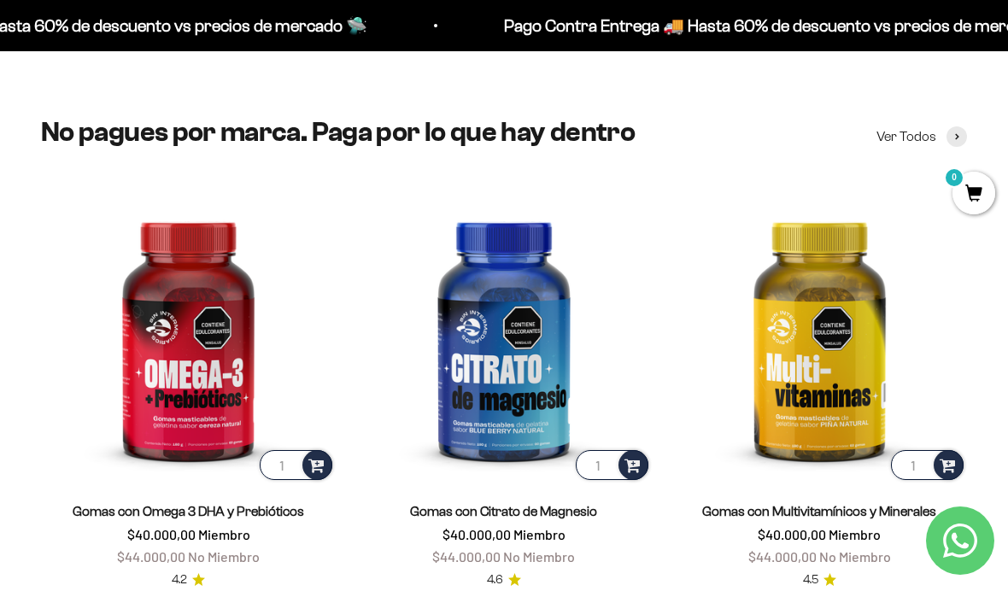
scroll to position [1866, 0]
